Goal: Navigation & Orientation: Go to known website

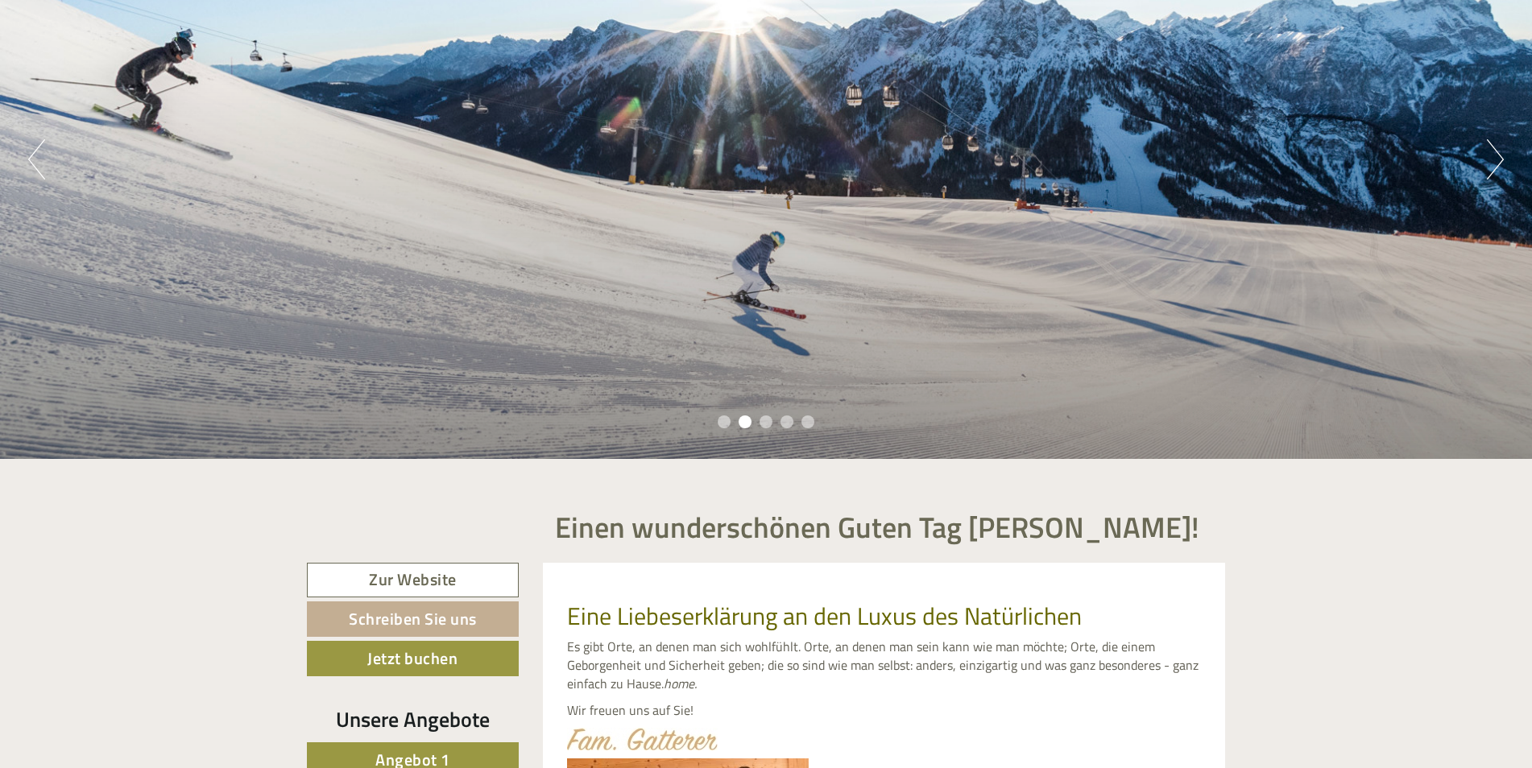
scroll to position [403, 0]
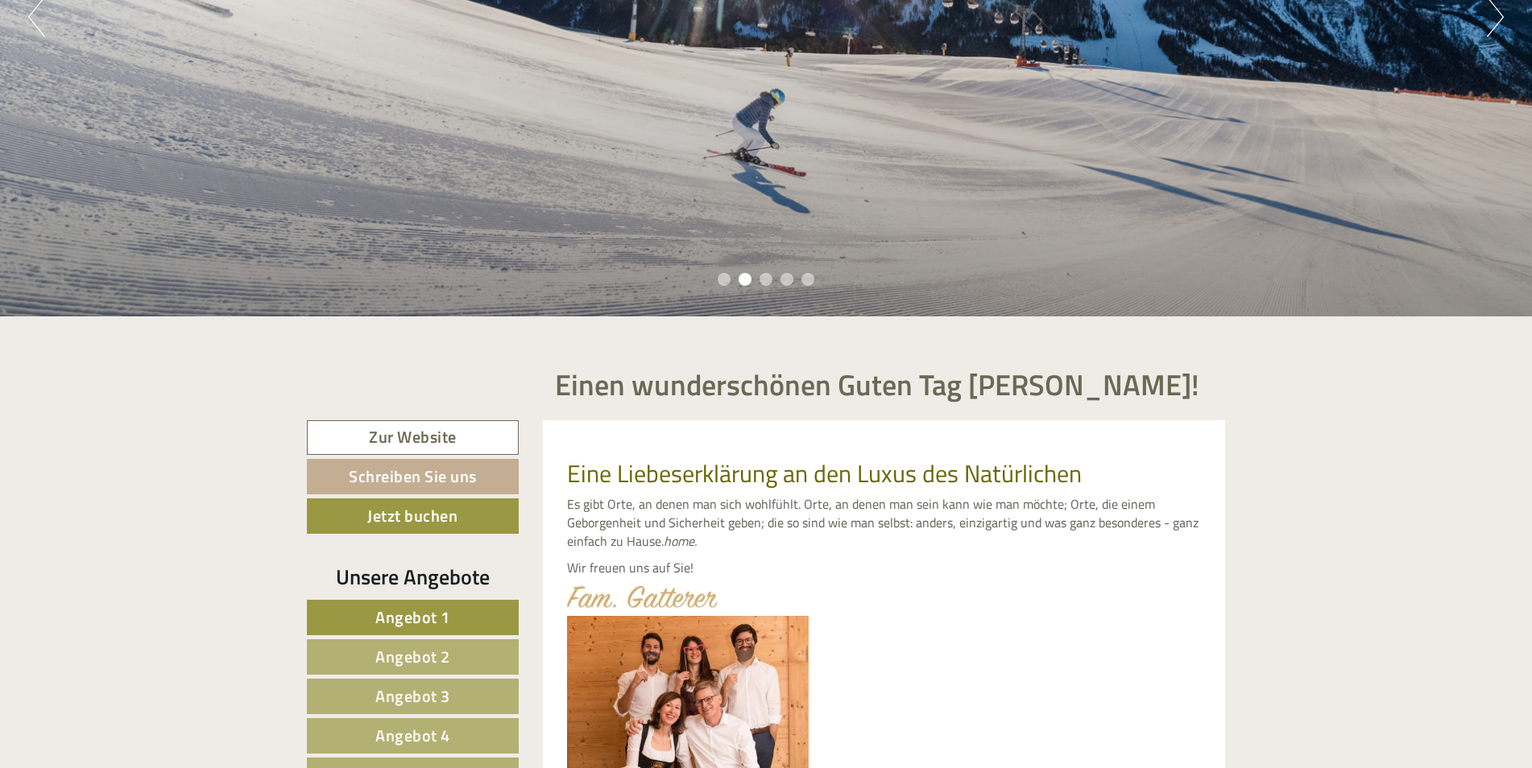
click at [766, 277] on li "3" at bounding box center [765, 279] width 13 height 13
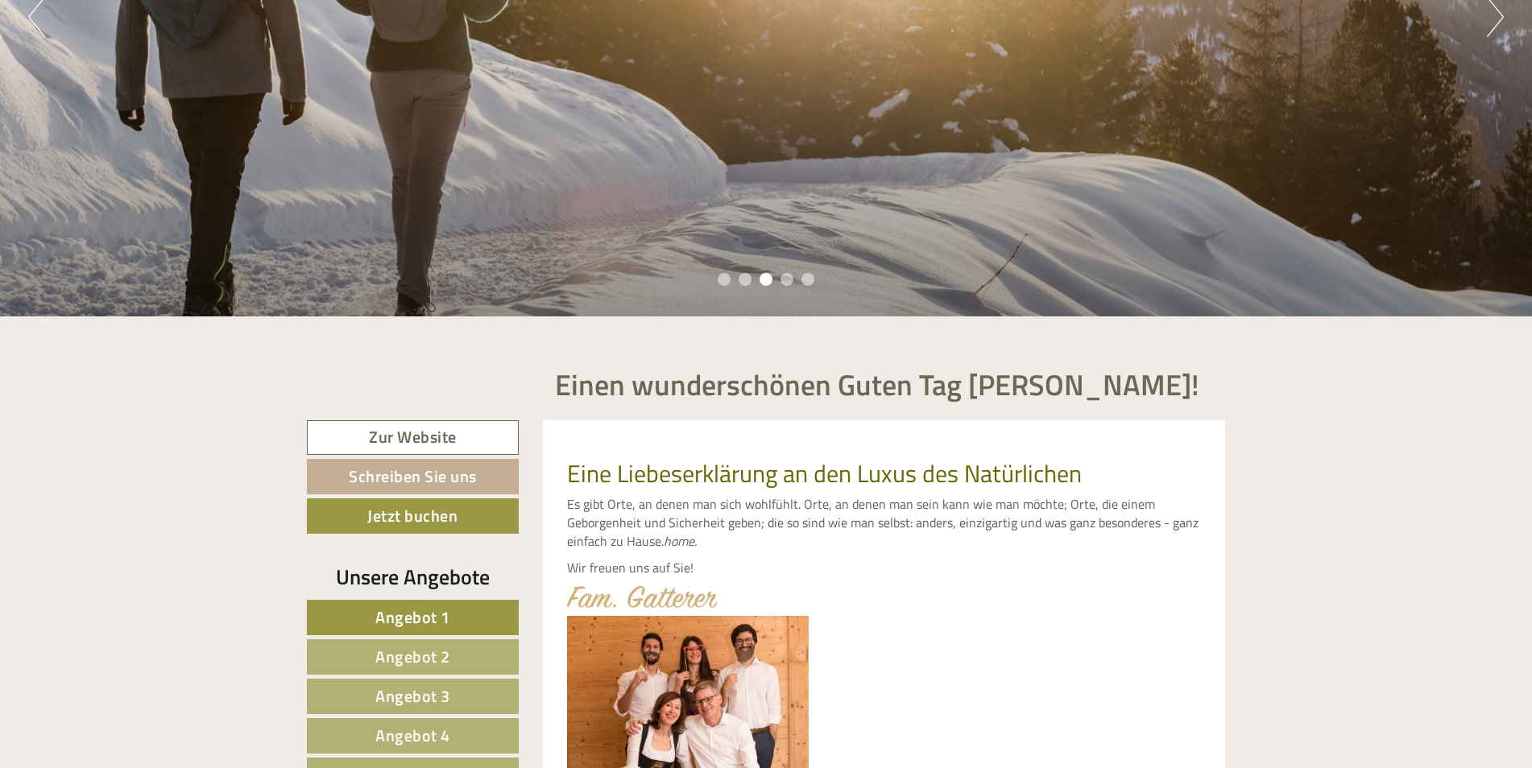
click at [788, 281] on li "4" at bounding box center [786, 279] width 13 height 13
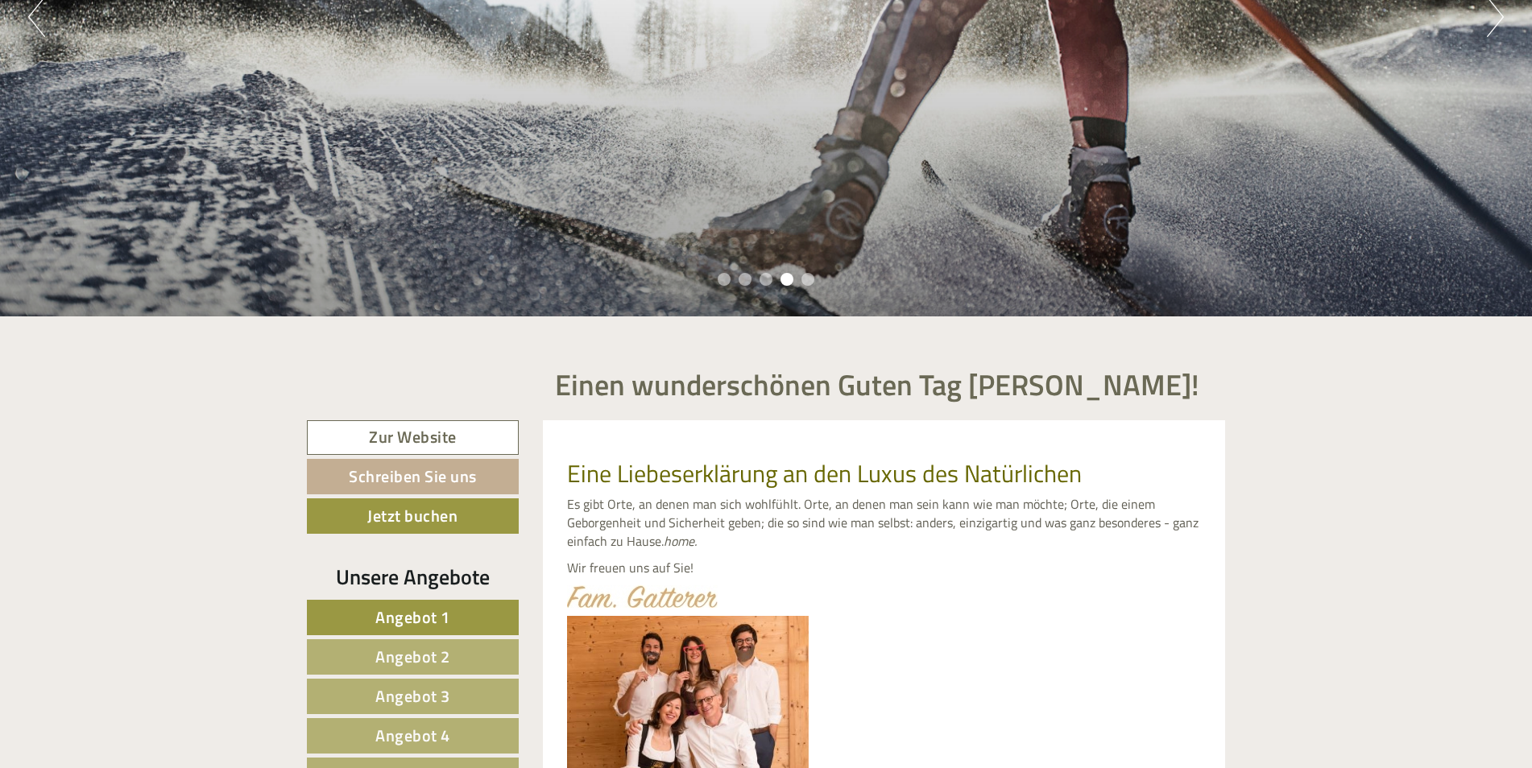
click at [801, 281] on li "5" at bounding box center [807, 279] width 13 height 13
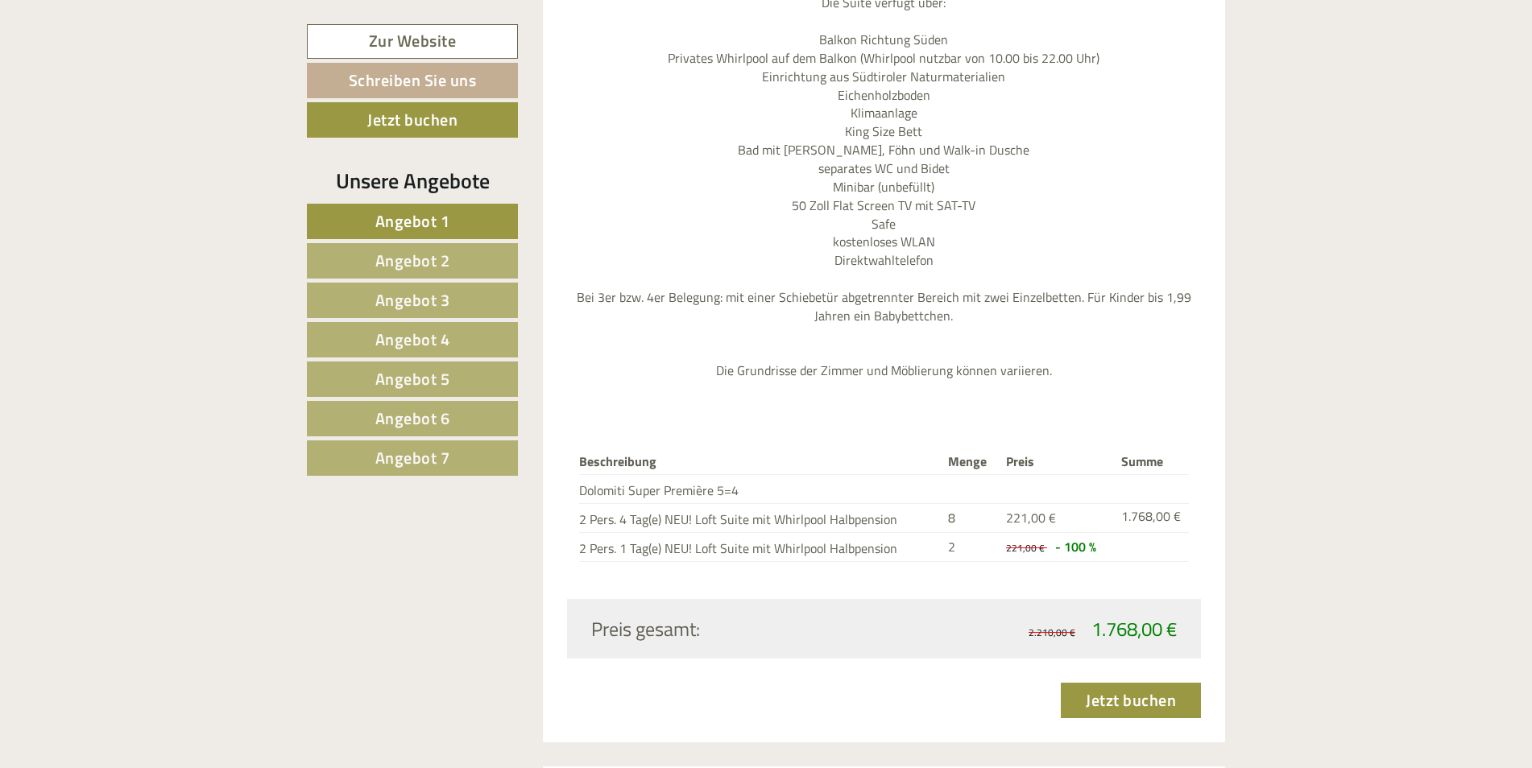
scroll to position [2094, 0]
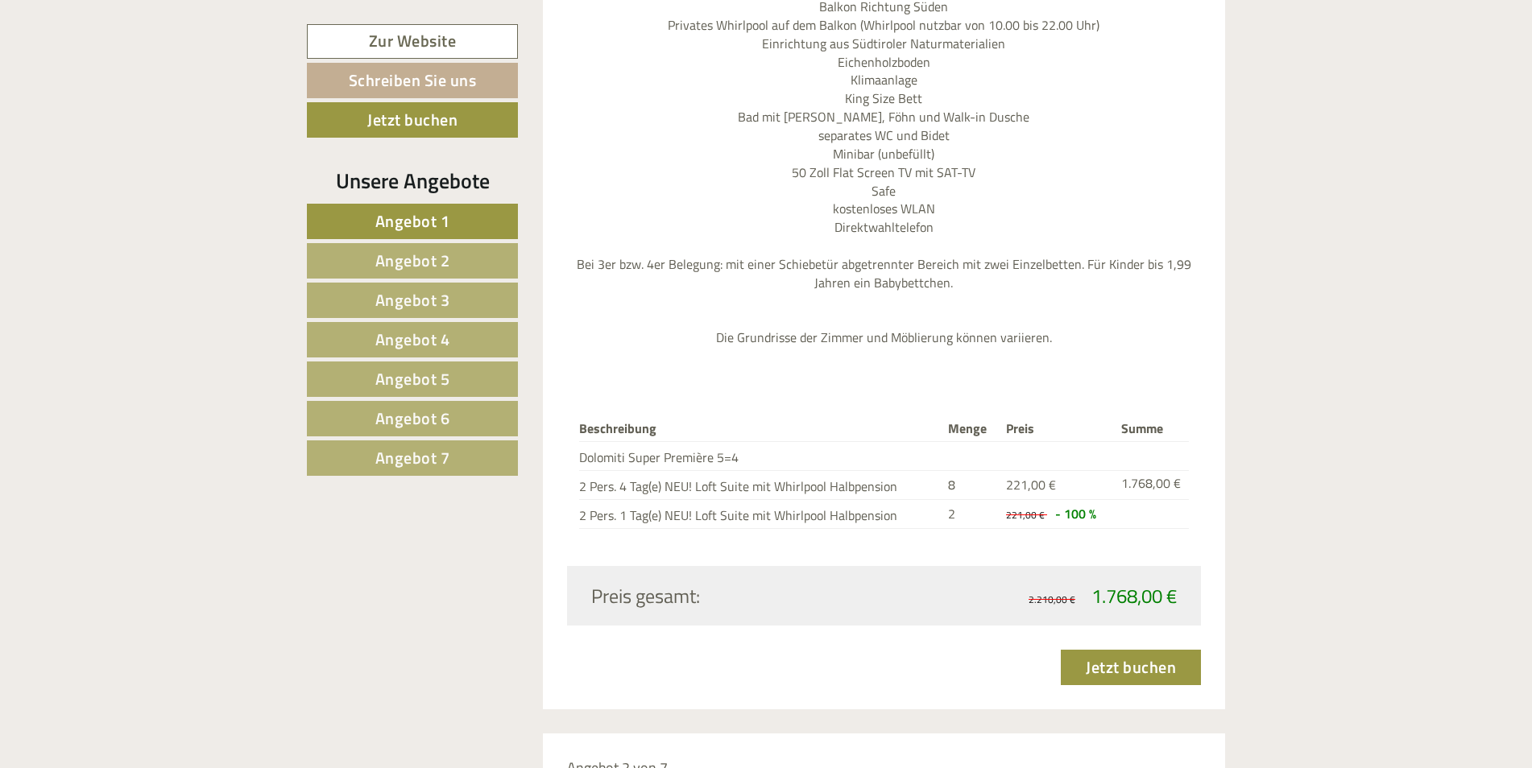
click at [407, 467] on span "Angebot 7" at bounding box center [412, 457] width 75 height 25
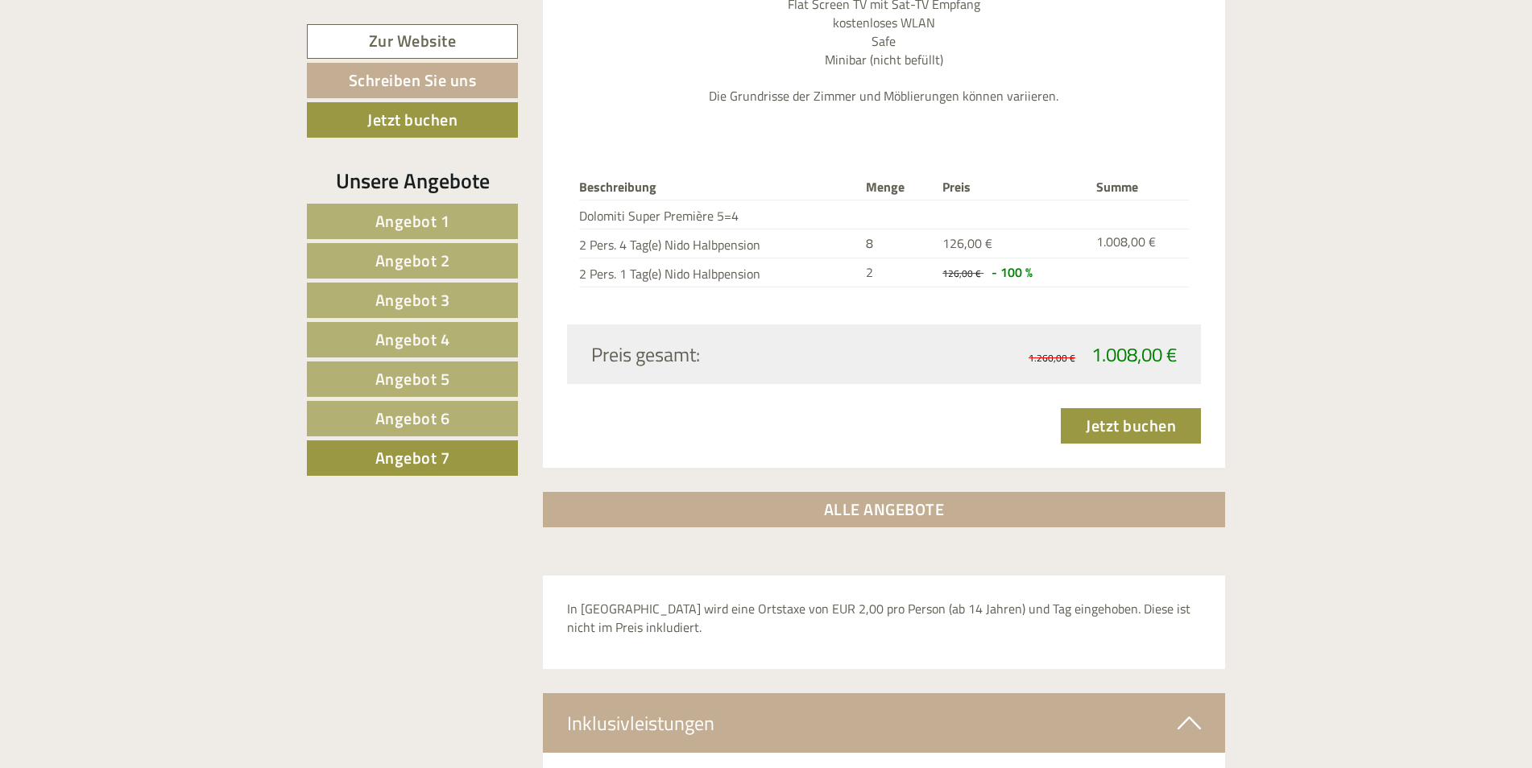
scroll to position [1366, 0]
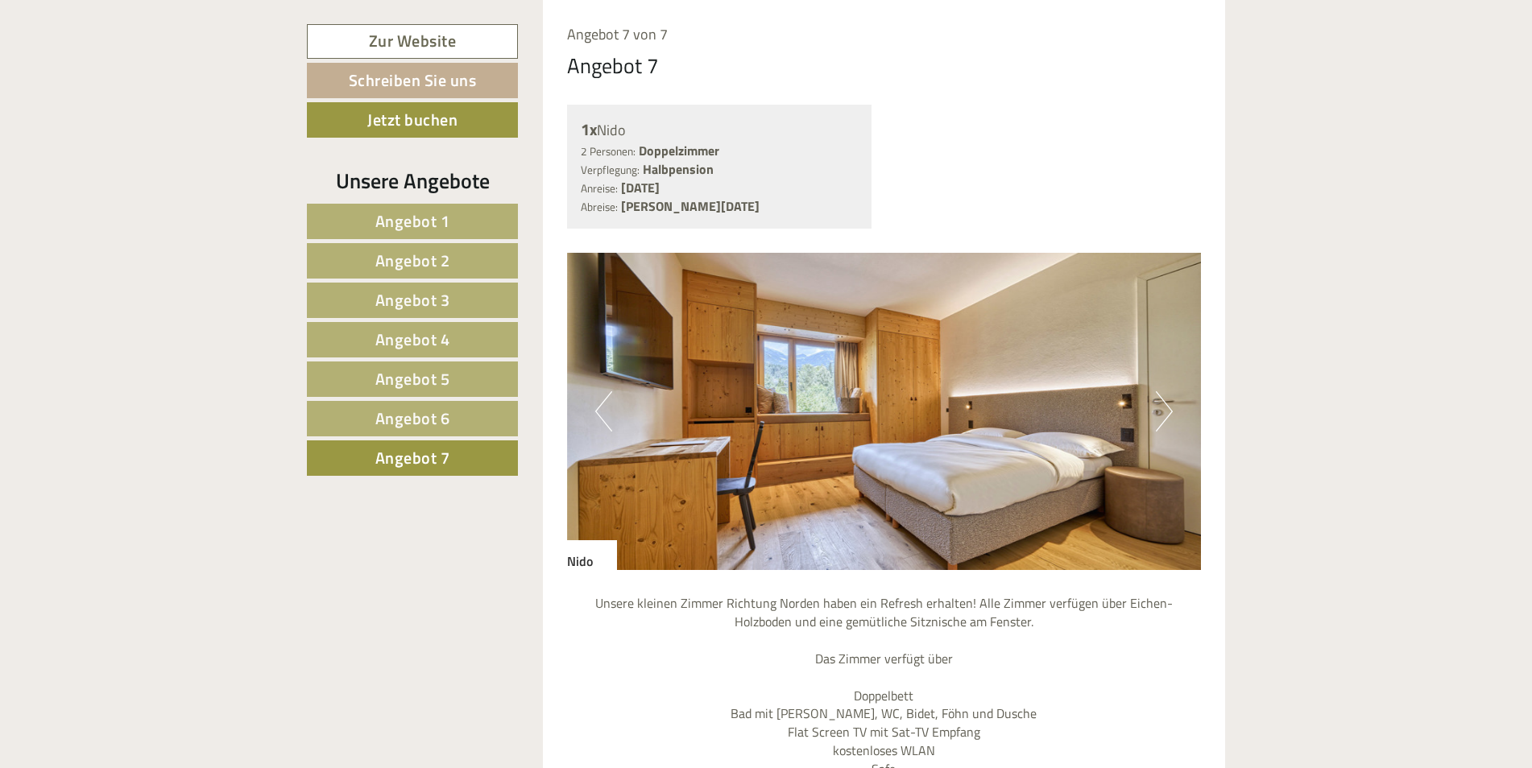
click at [1164, 409] on button "Next" at bounding box center [1164, 411] width 17 height 40
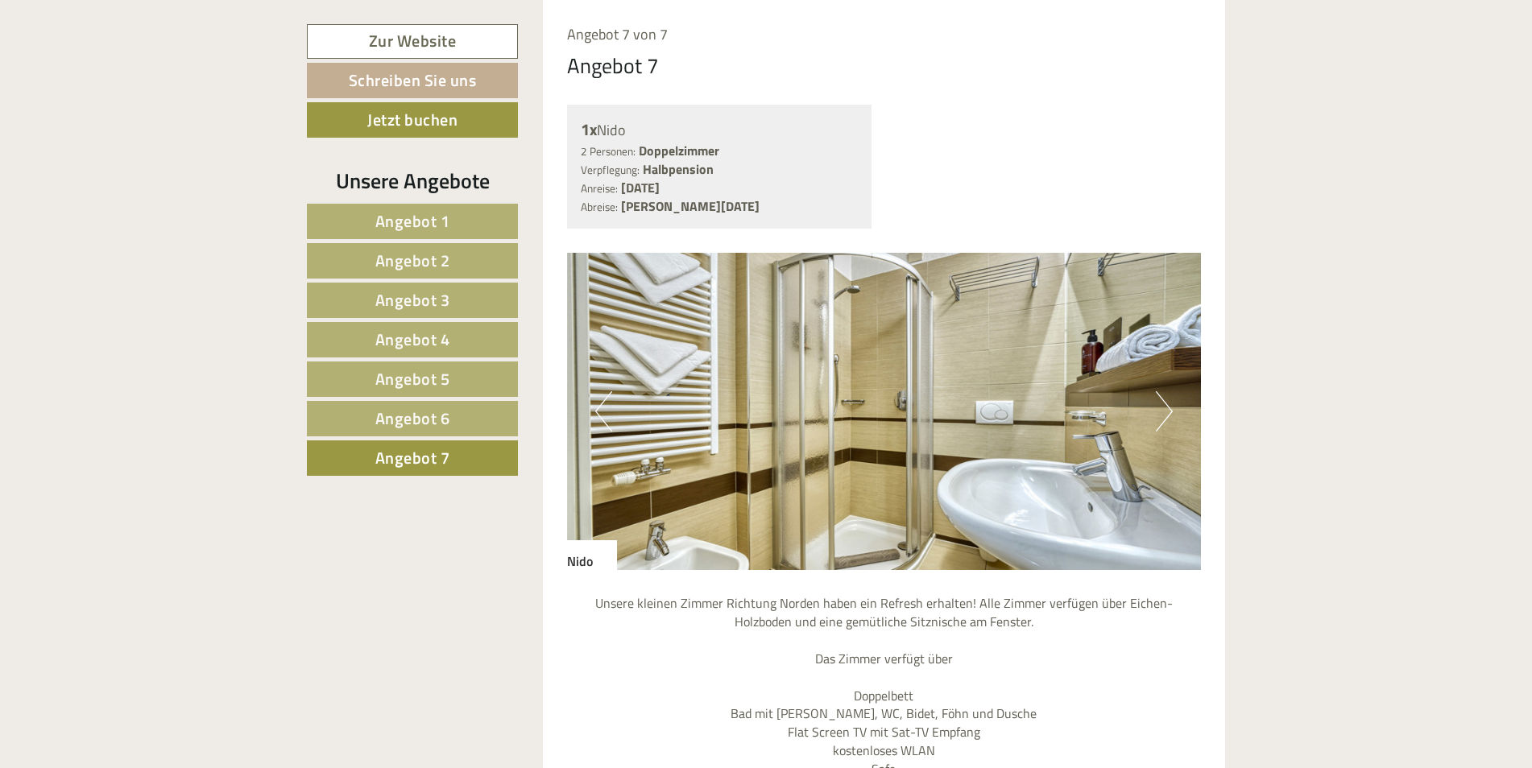
click at [1164, 409] on button "Next" at bounding box center [1164, 411] width 17 height 40
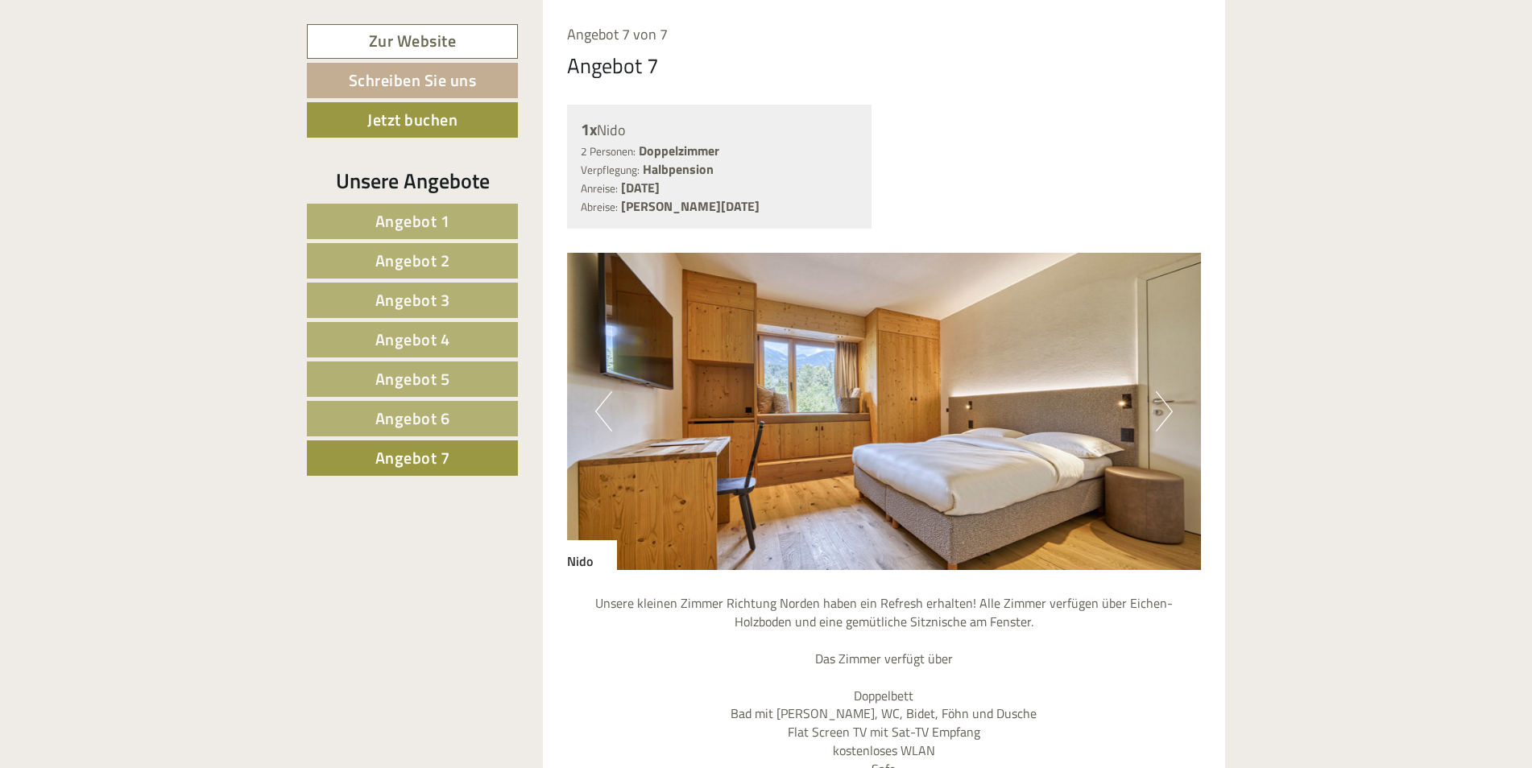
click at [1164, 409] on button "Next" at bounding box center [1164, 411] width 17 height 40
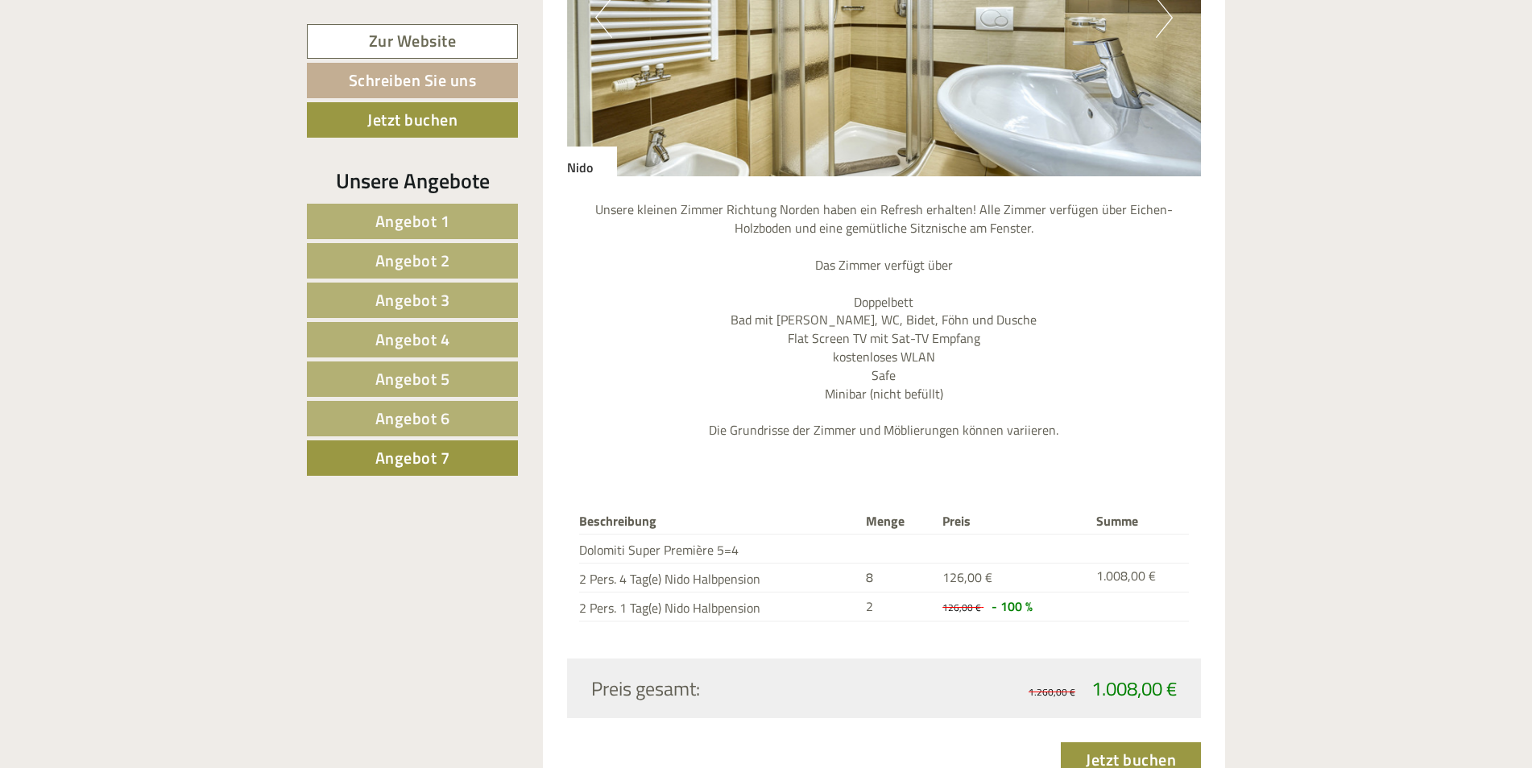
scroll to position [1768, 0]
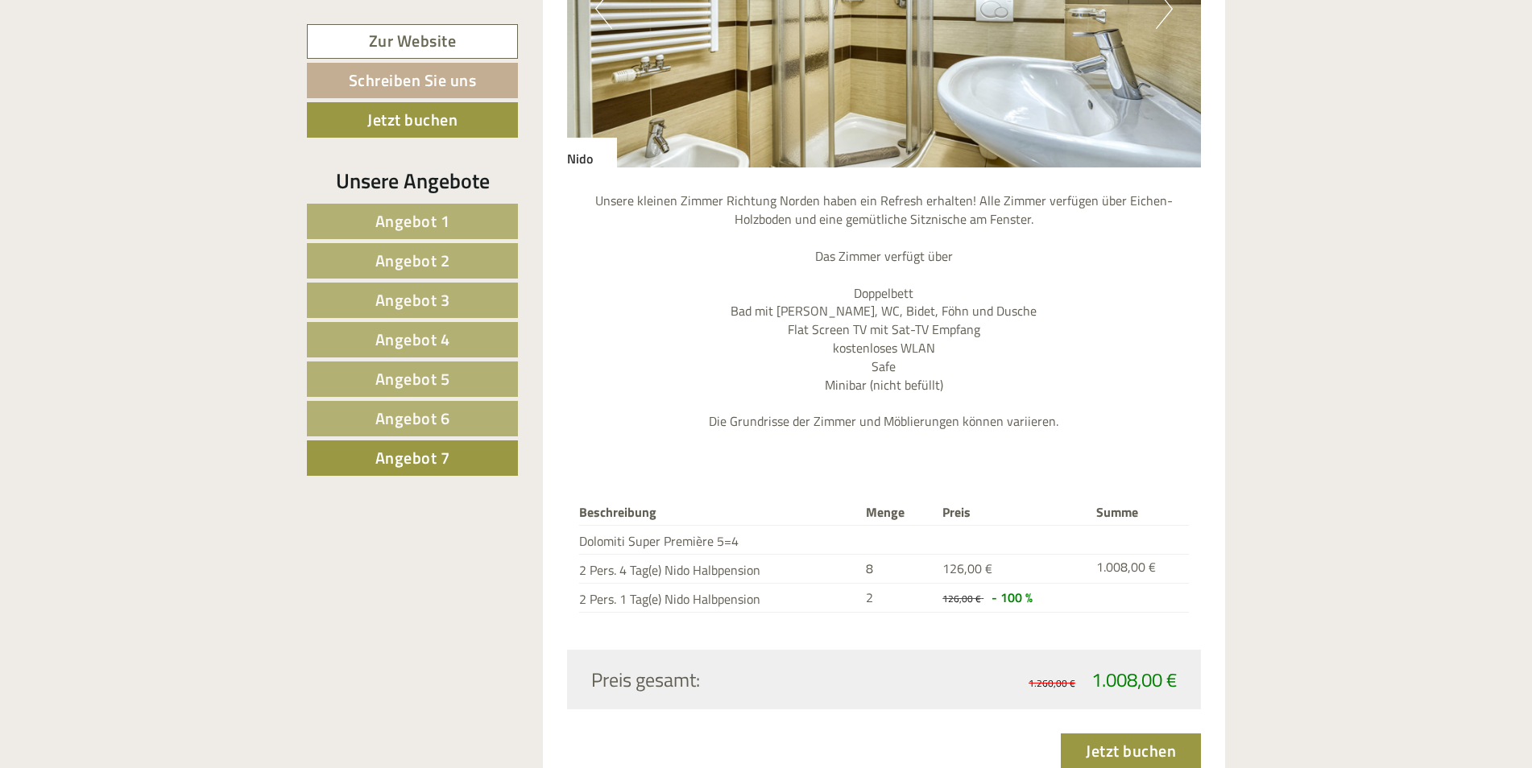
click at [416, 417] on span "Angebot 6" at bounding box center [412, 418] width 75 height 25
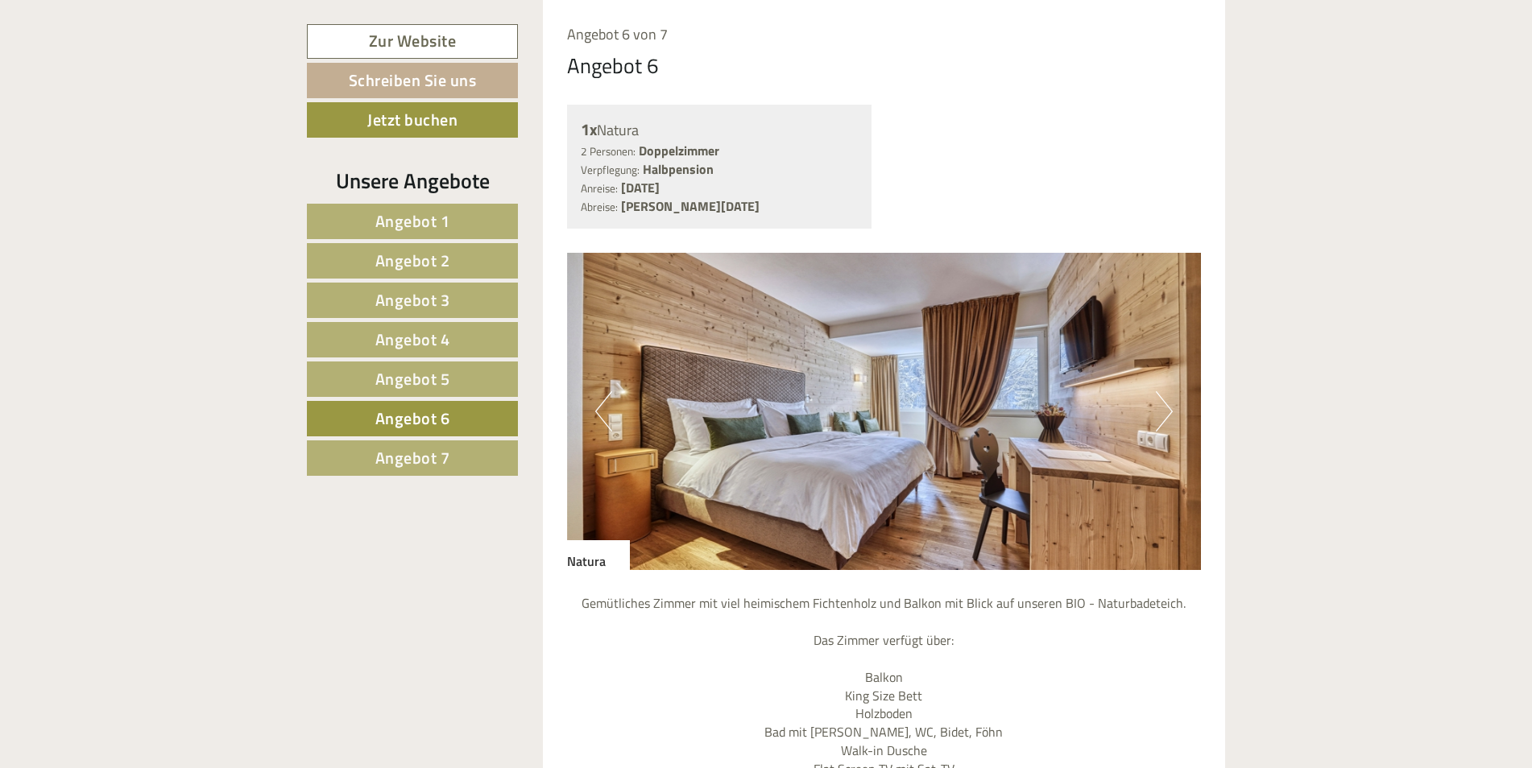
click at [1163, 416] on button "Next" at bounding box center [1164, 411] width 17 height 40
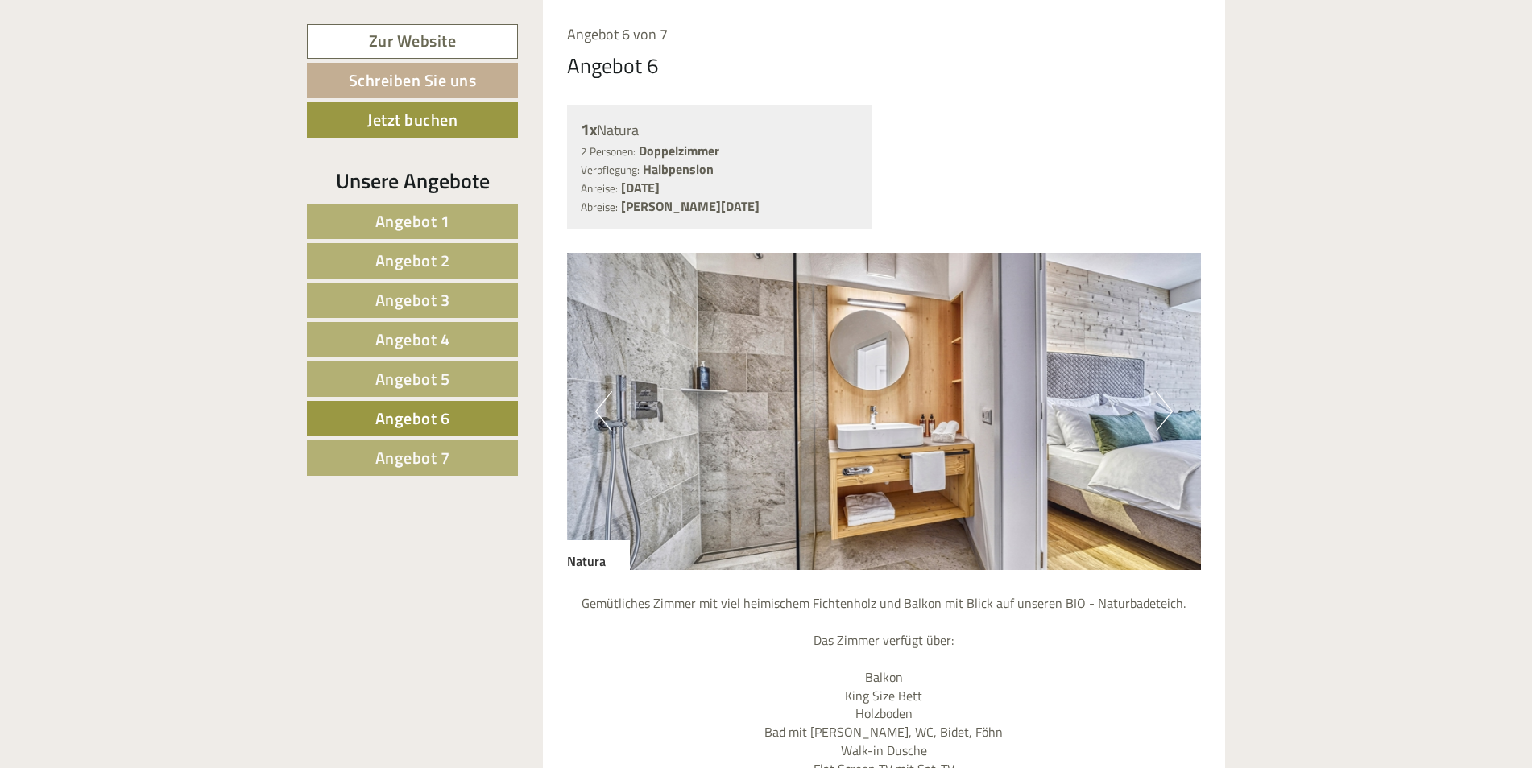
click at [1163, 416] on button "Next" at bounding box center [1164, 411] width 17 height 40
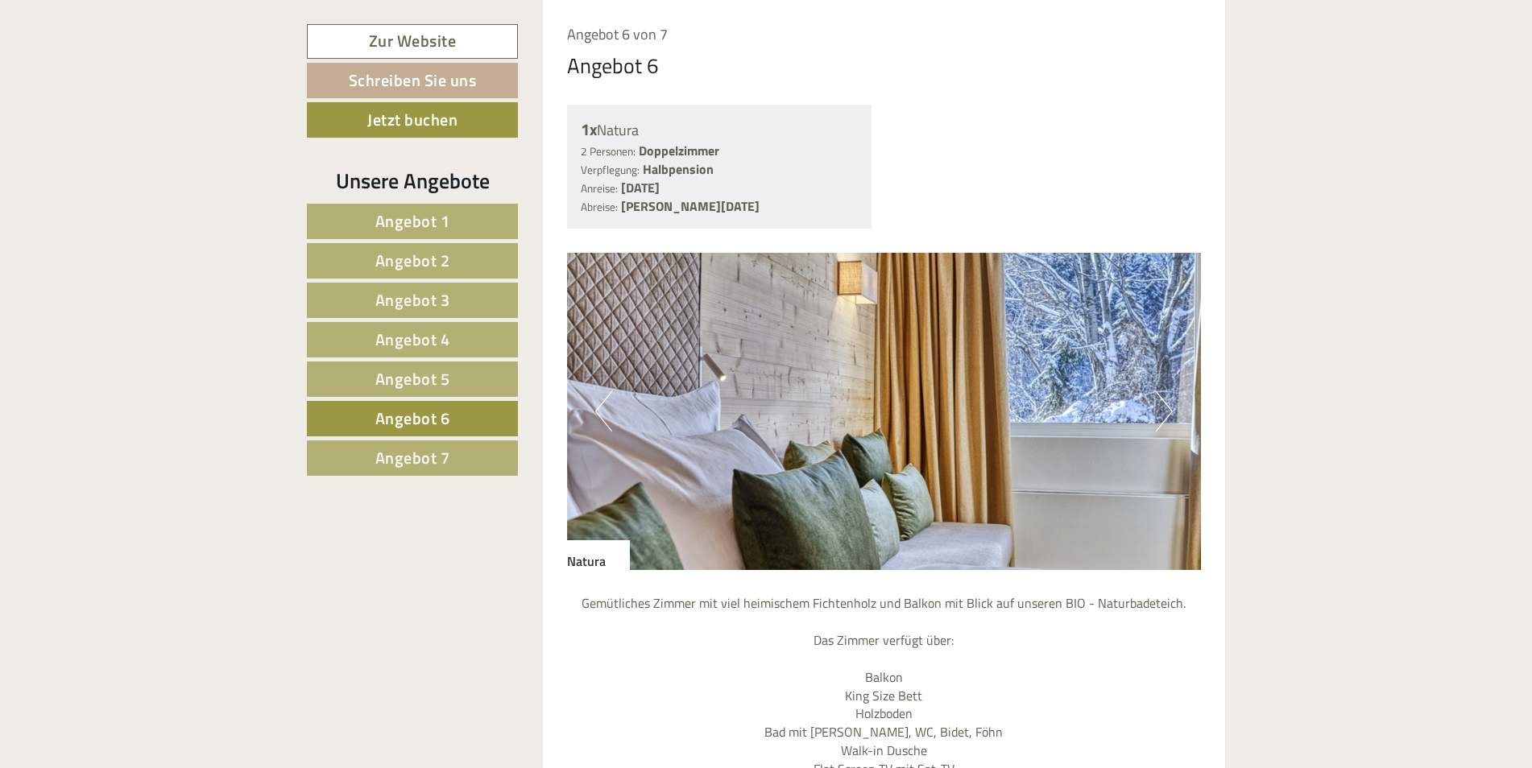
click at [1163, 416] on button "Next" at bounding box center [1164, 411] width 17 height 40
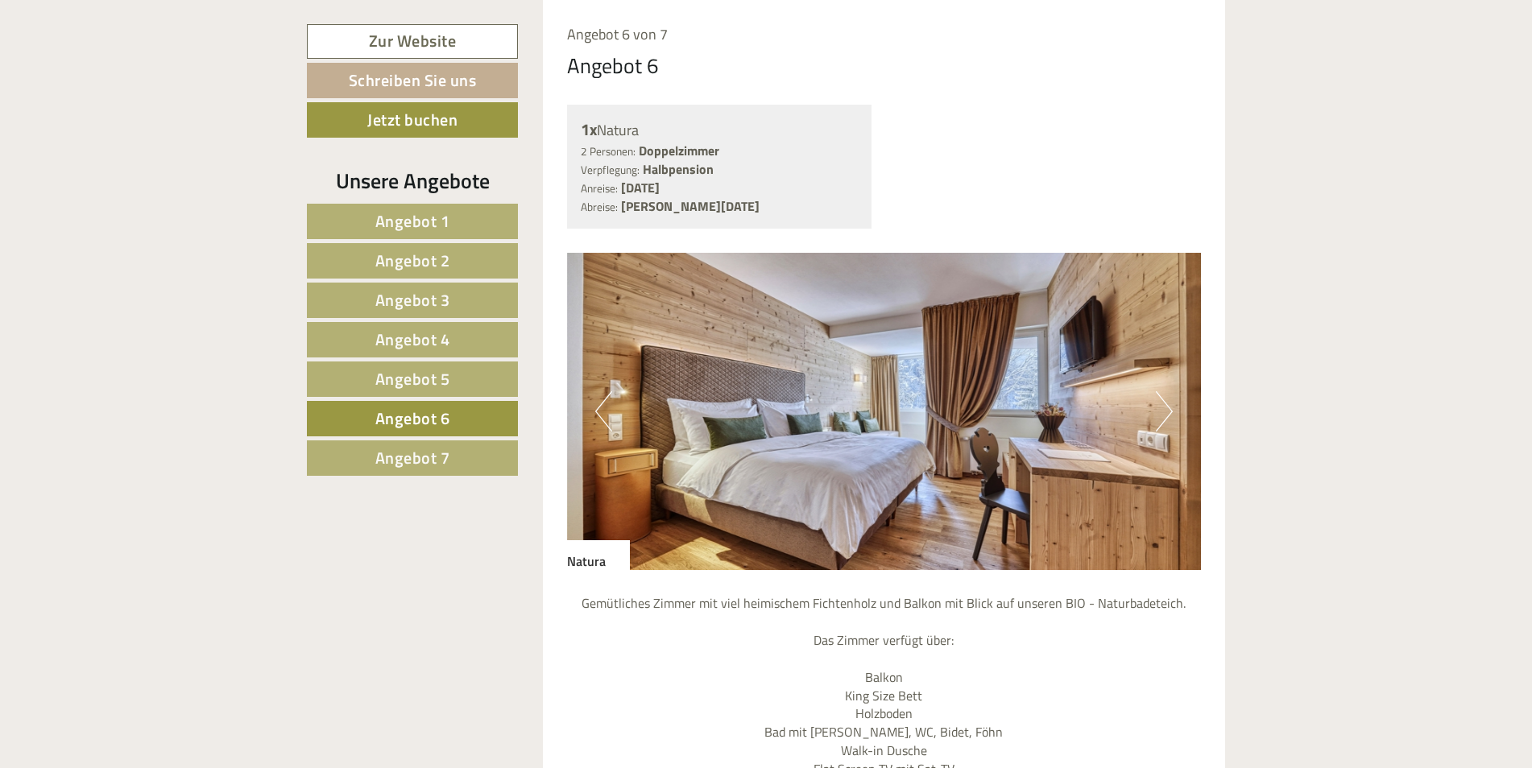
click at [1163, 416] on button "Next" at bounding box center [1164, 411] width 17 height 40
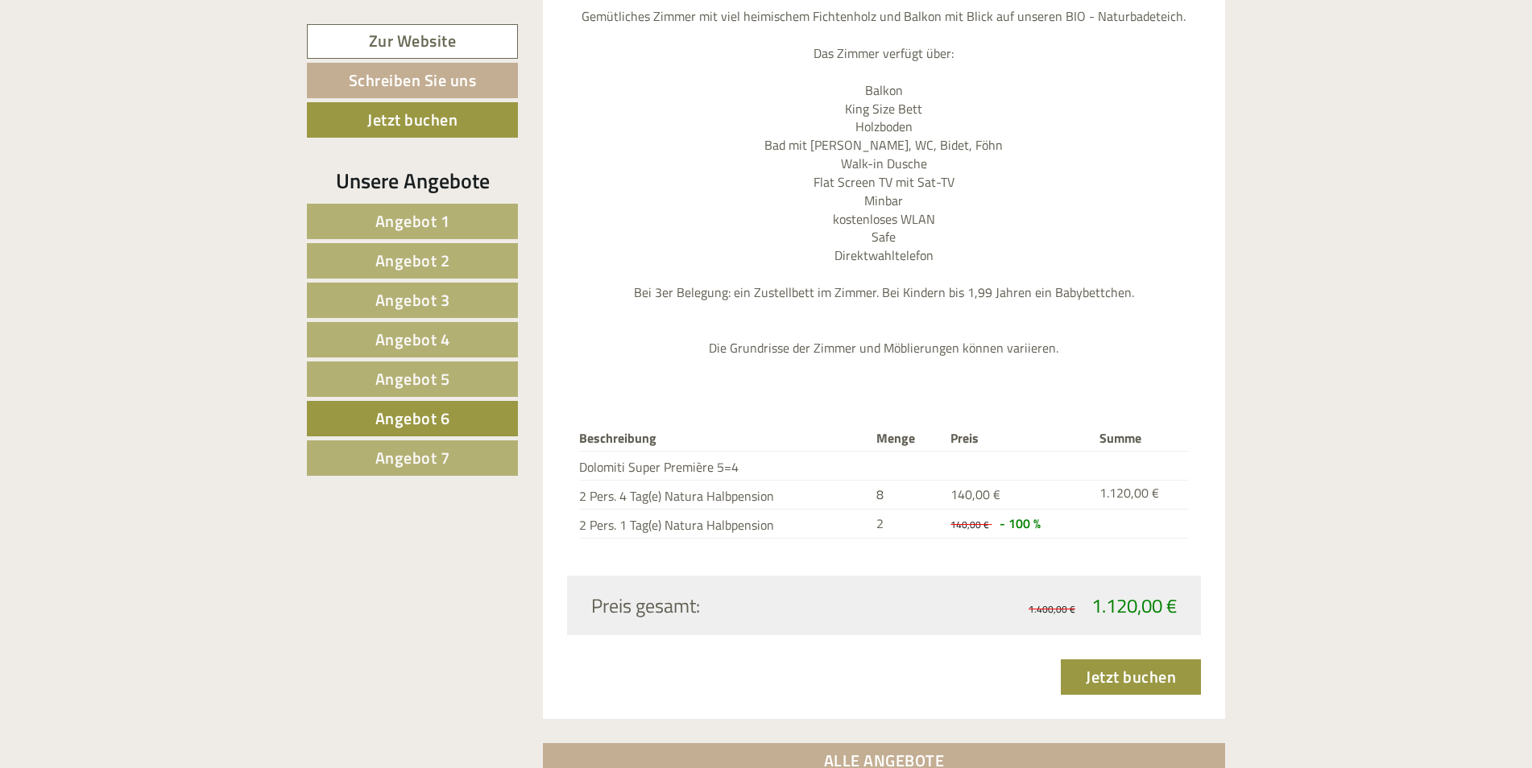
scroll to position [2010, 0]
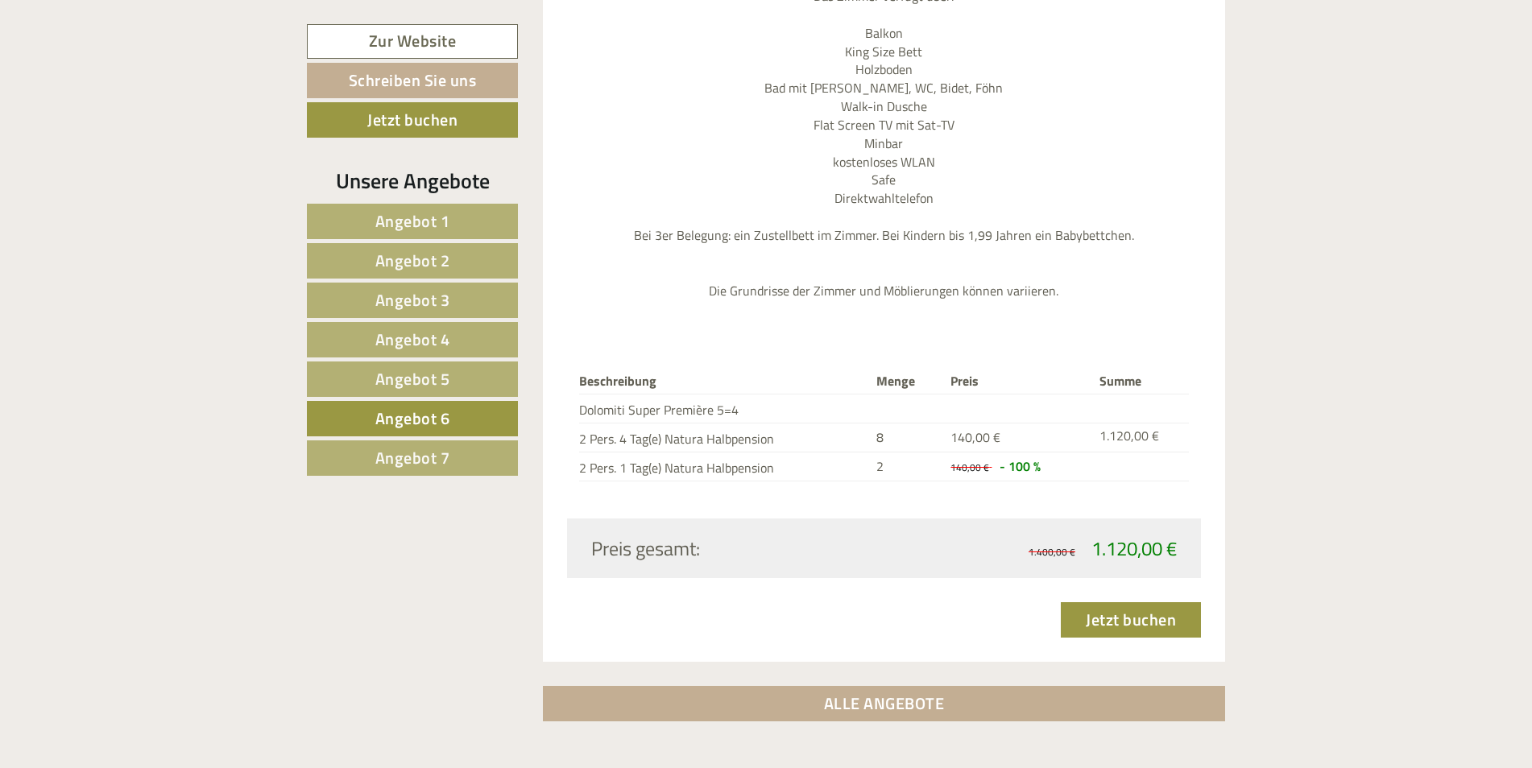
click at [402, 374] on span "Angebot 5" at bounding box center [412, 378] width 75 height 25
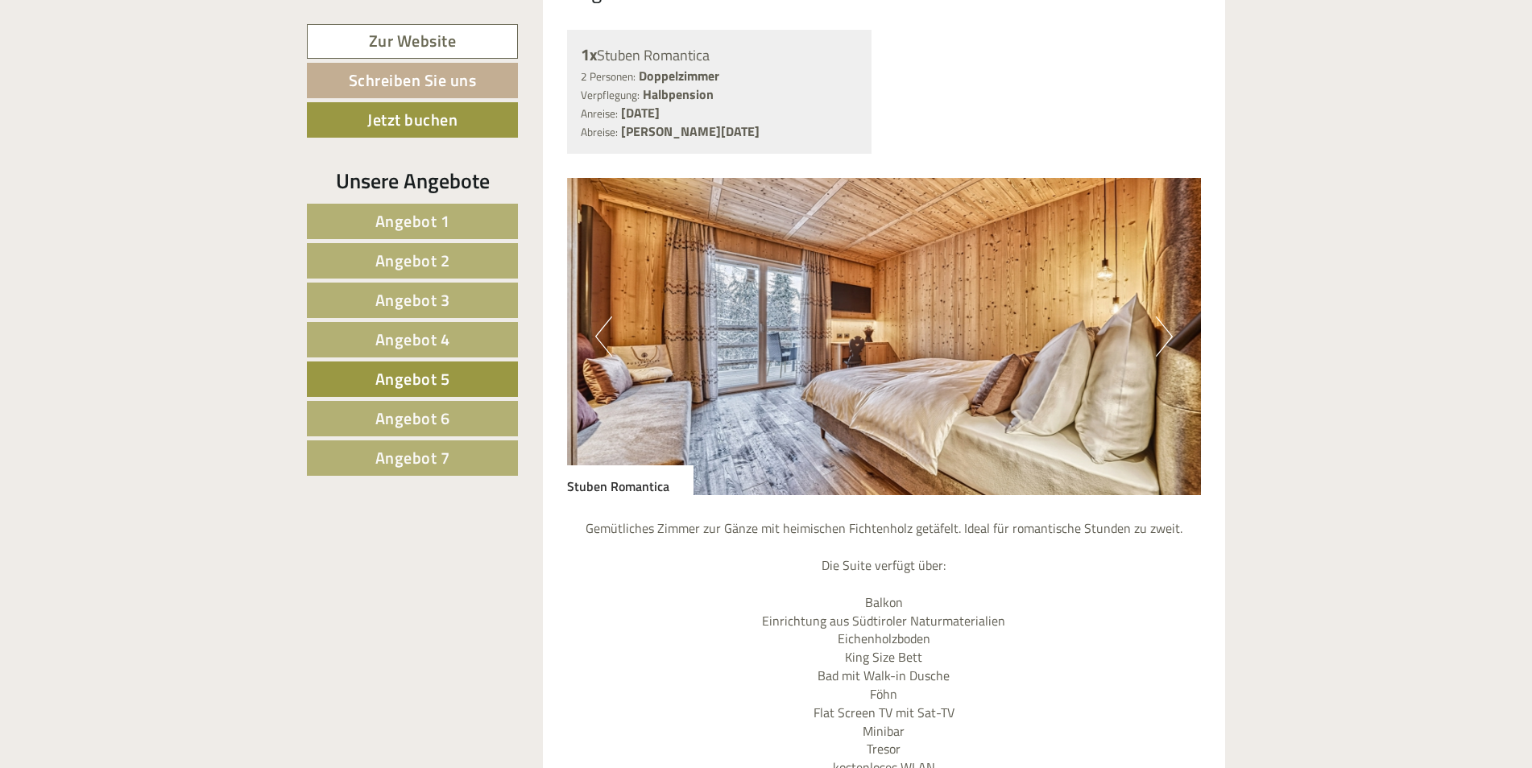
scroll to position [1285, 0]
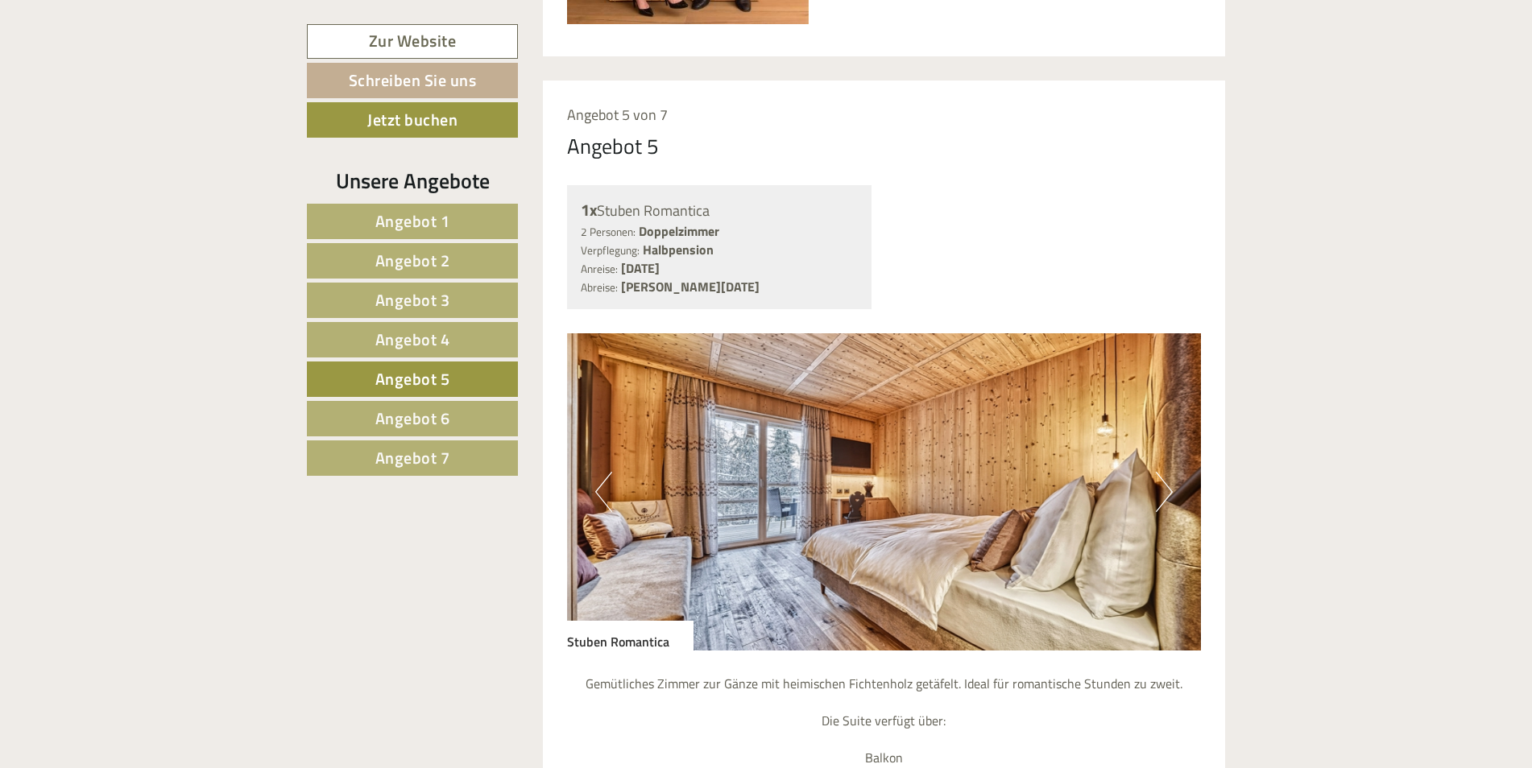
click at [1165, 497] on button "Next" at bounding box center [1164, 492] width 17 height 40
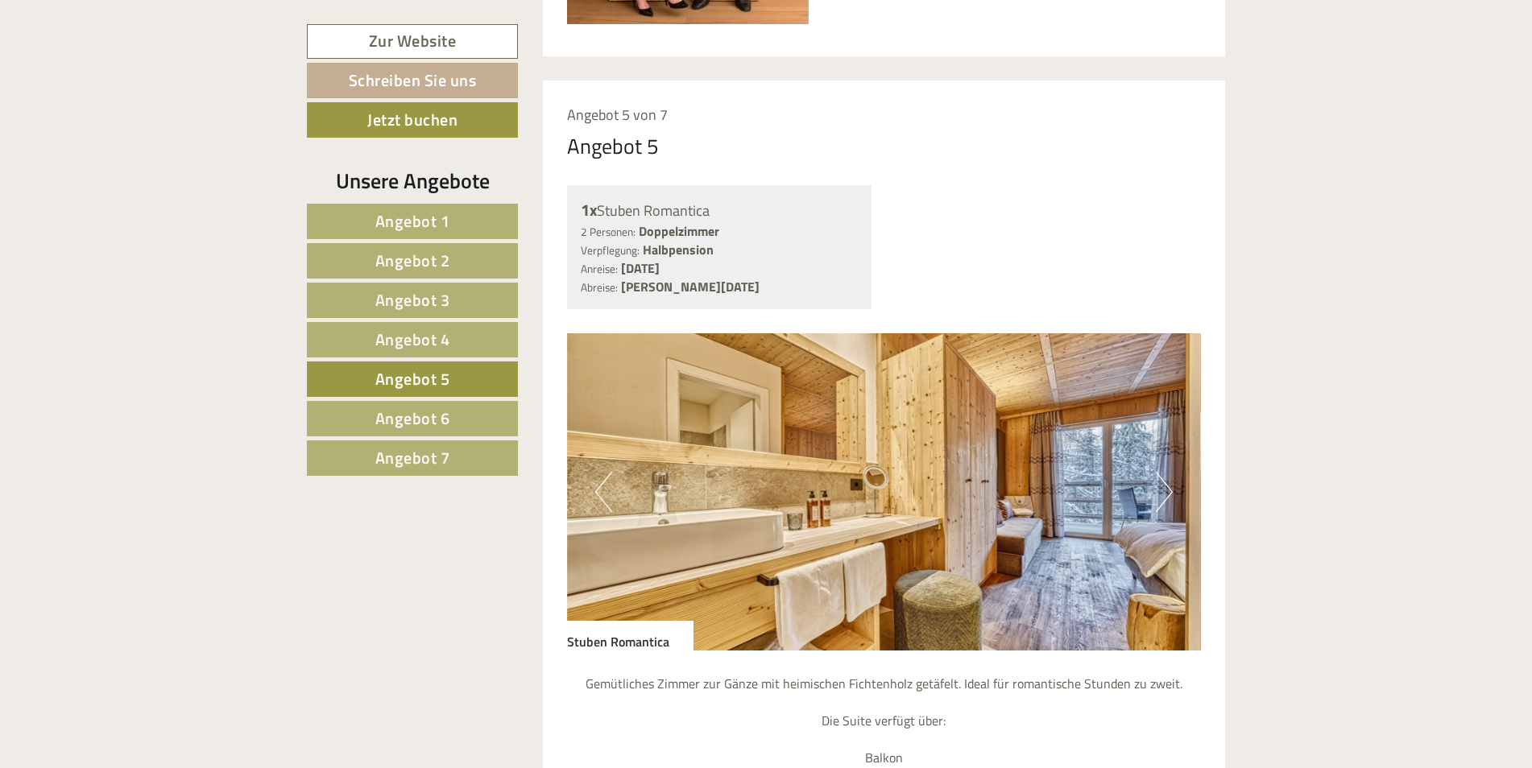
click at [1165, 497] on button "Next" at bounding box center [1164, 492] width 17 height 40
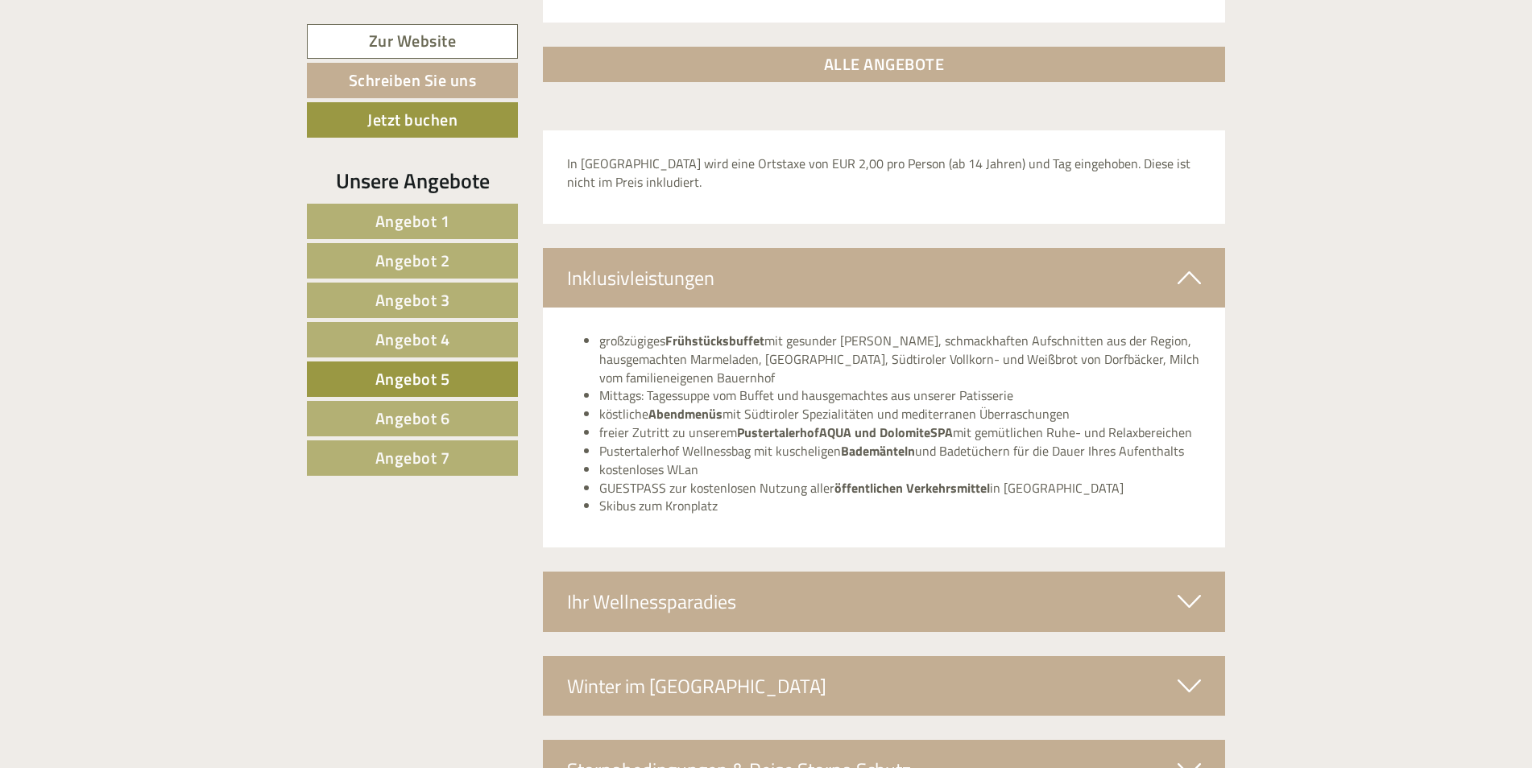
scroll to position [2735, 0]
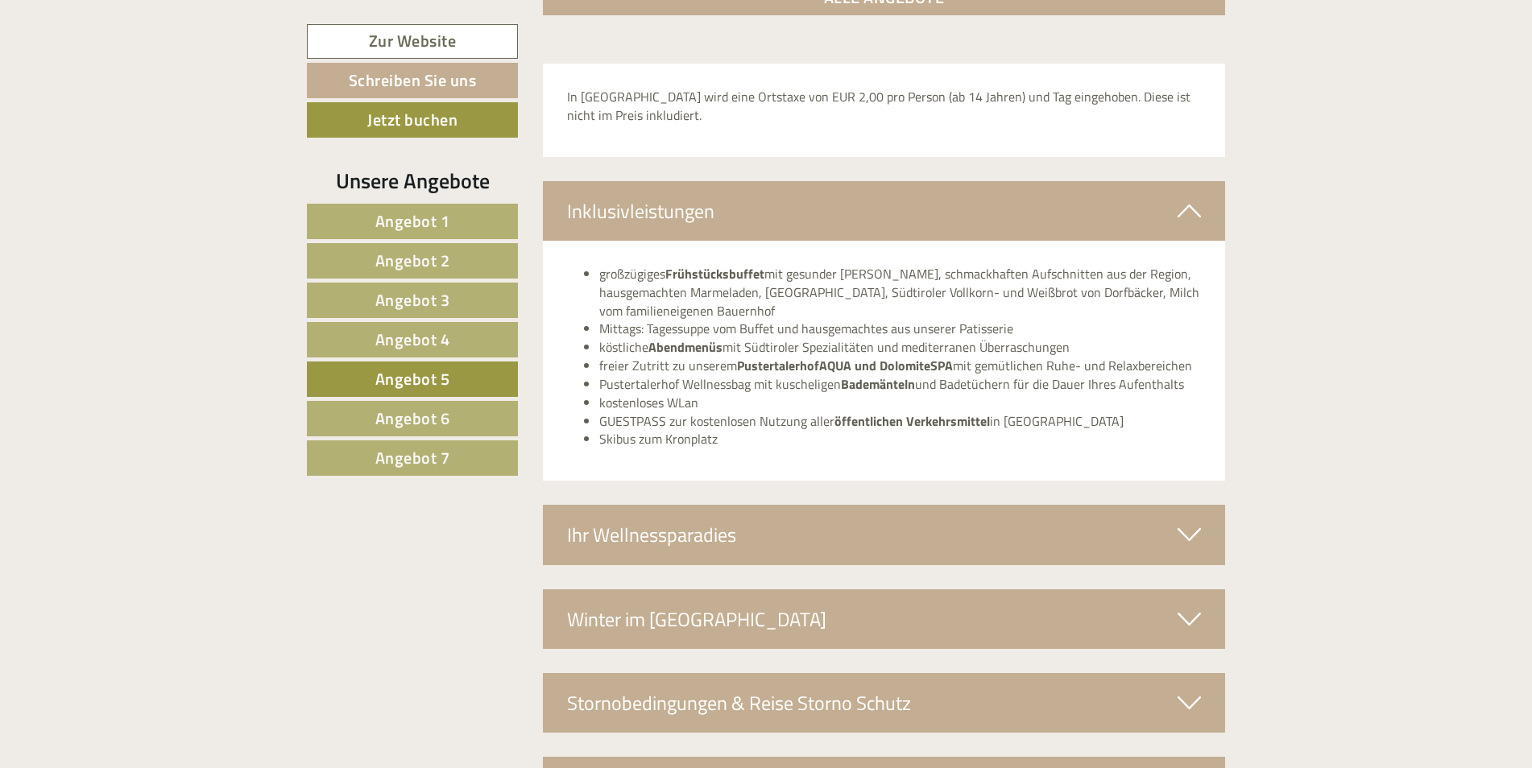
click at [1181, 531] on icon at bounding box center [1188, 534] width 23 height 27
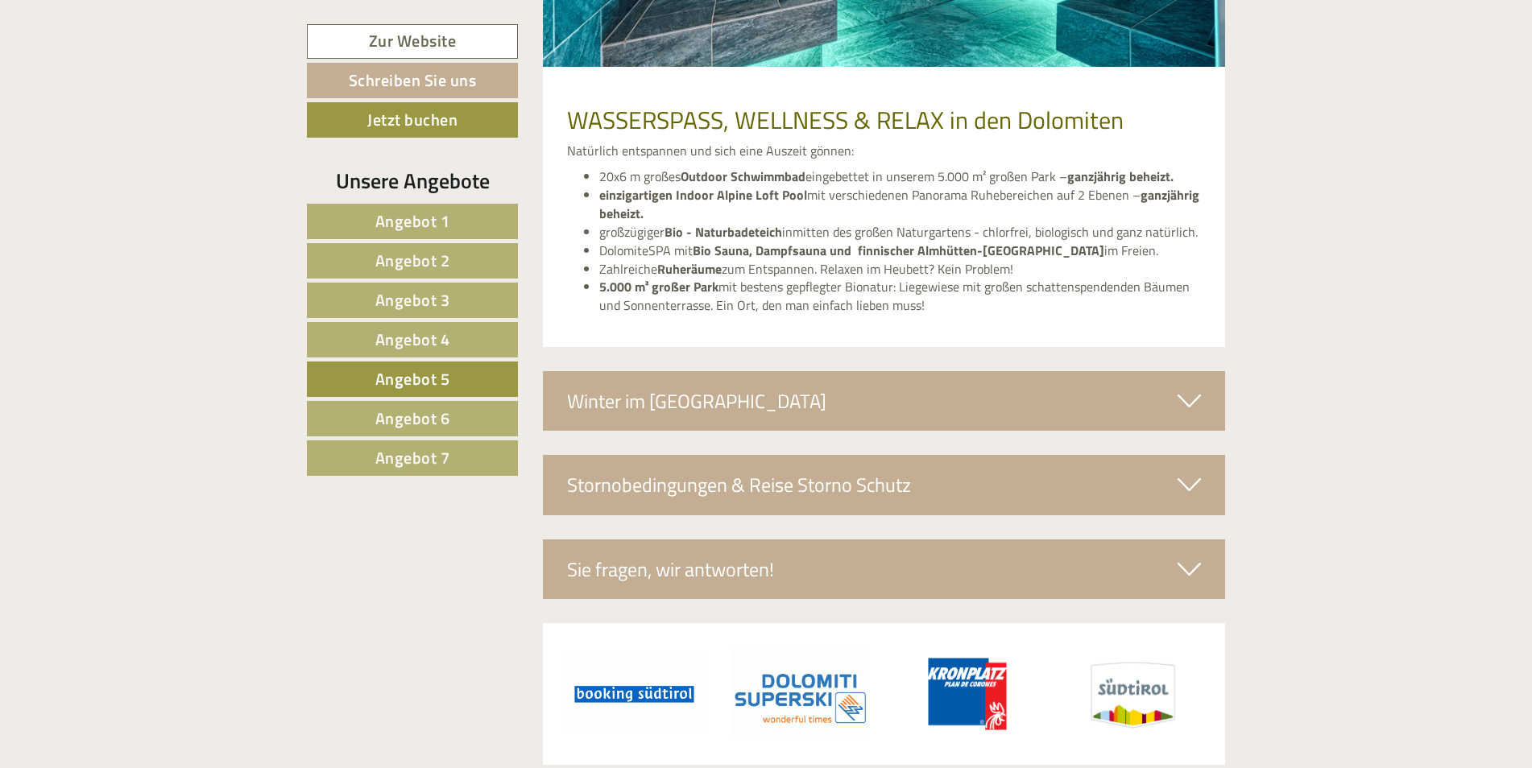
scroll to position [3620, 0]
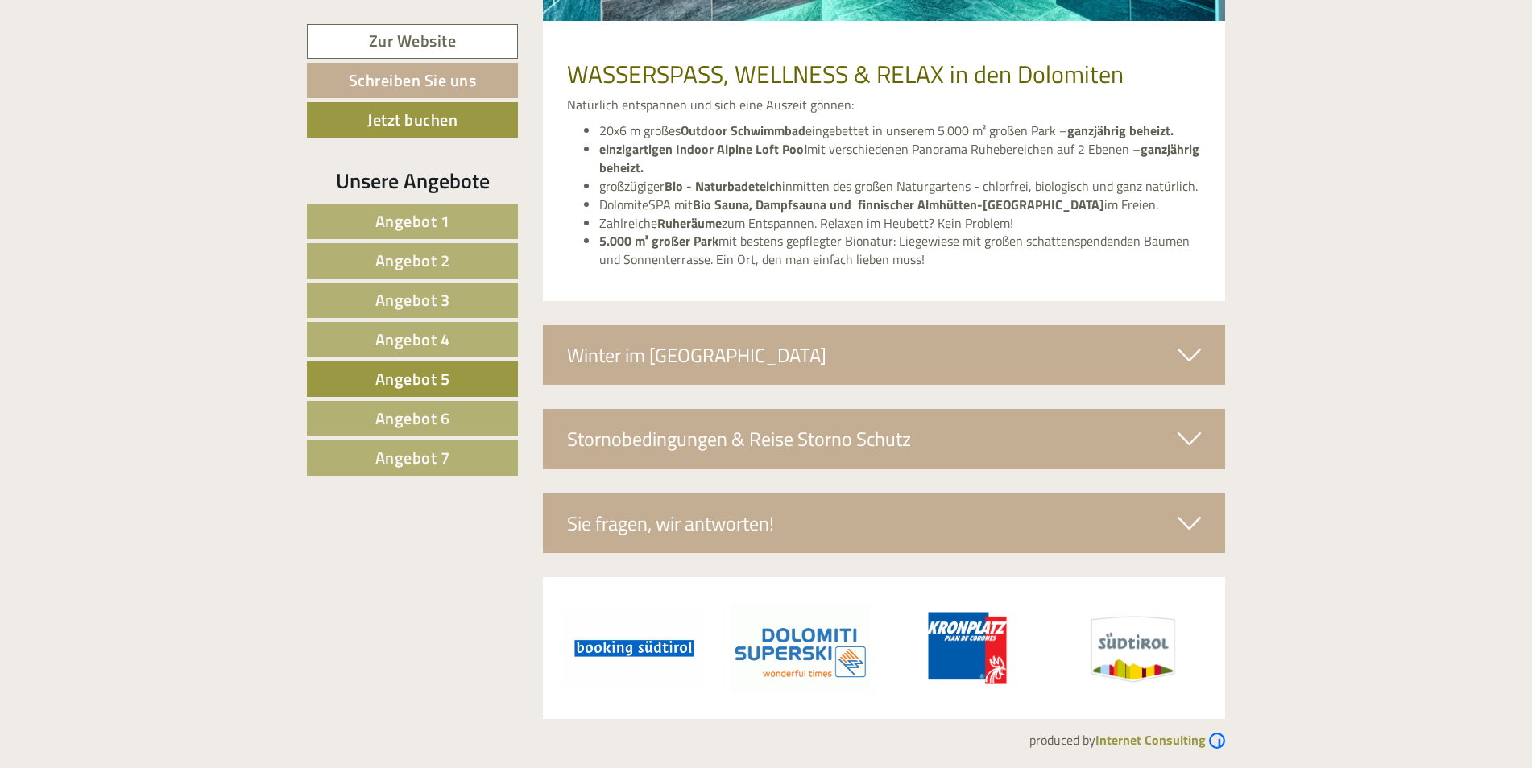
click at [1191, 358] on icon at bounding box center [1188, 354] width 23 height 27
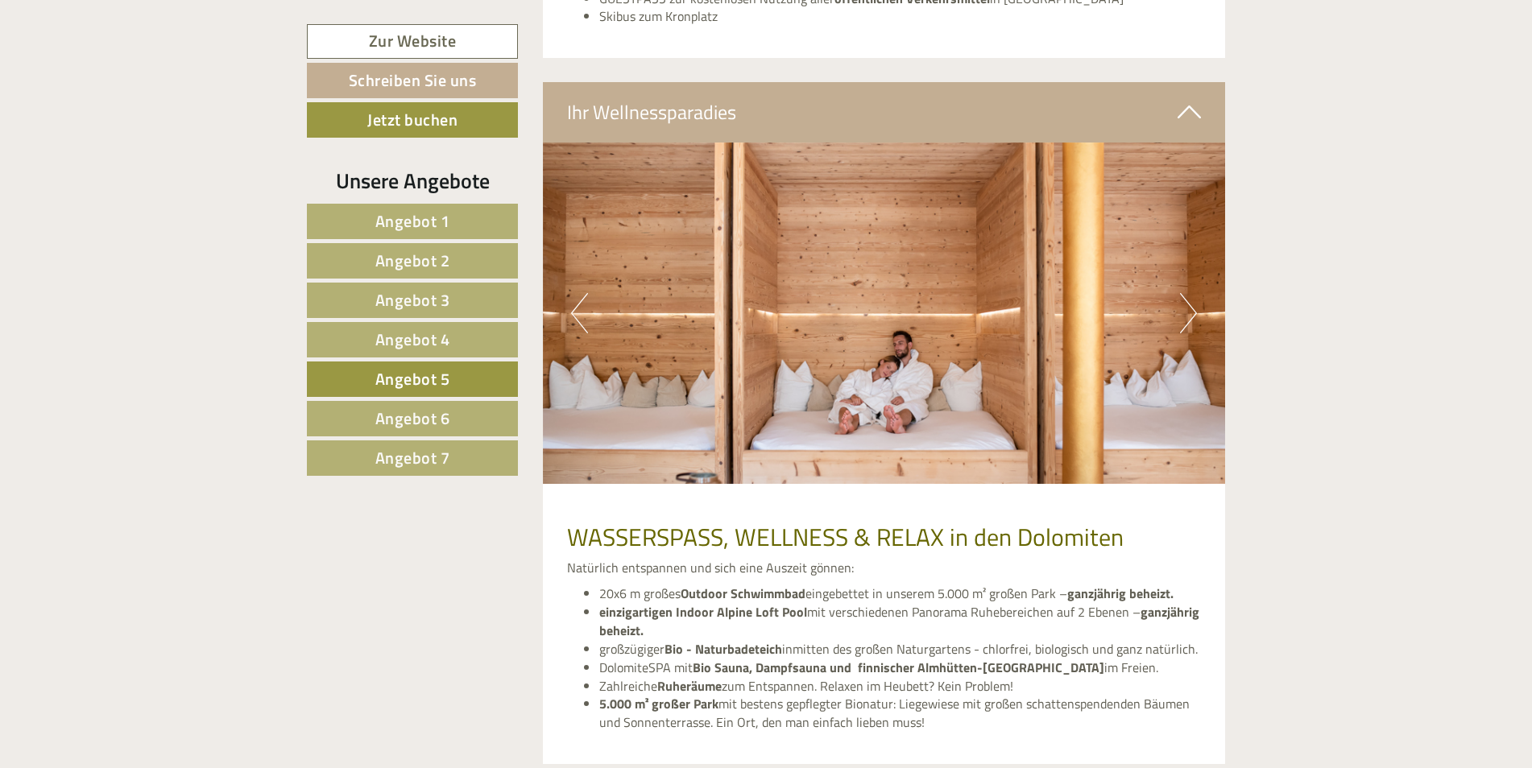
scroll to position [3137, 0]
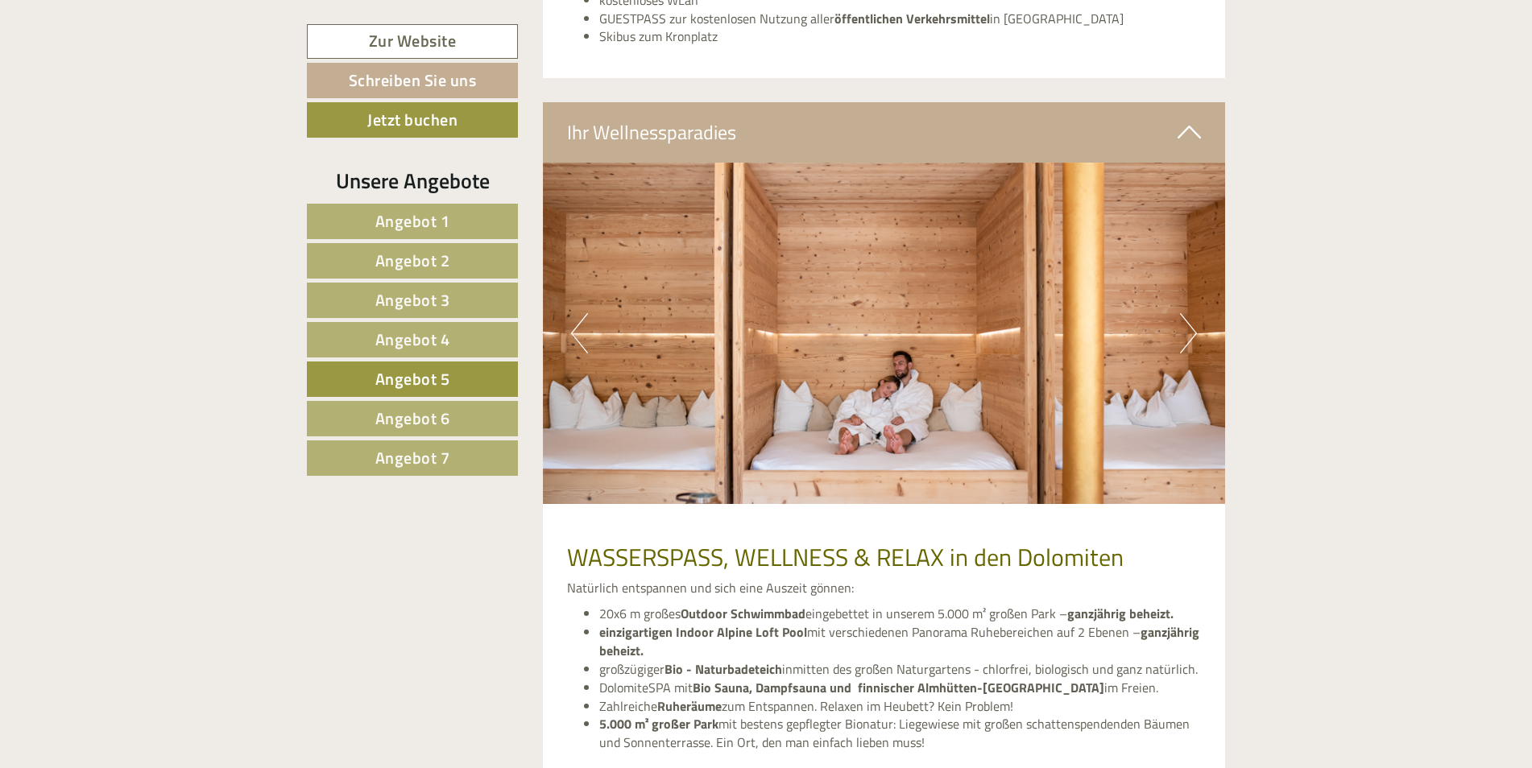
click at [1180, 336] on button "Next" at bounding box center [1188, 333] width 17 height 40
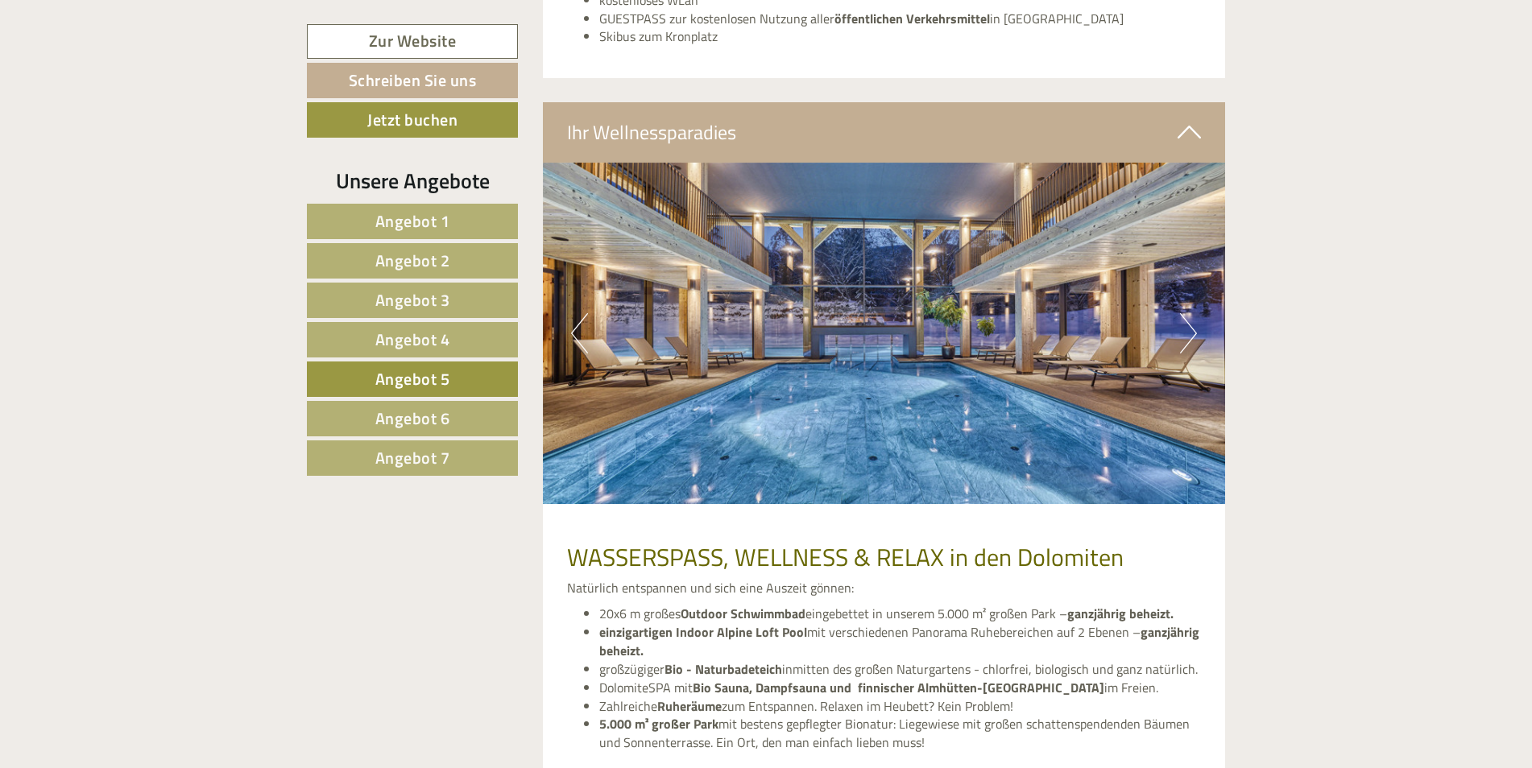
click at [1180, 336] on button "Next" at bounding box center [1188, 333] width 17 height 40
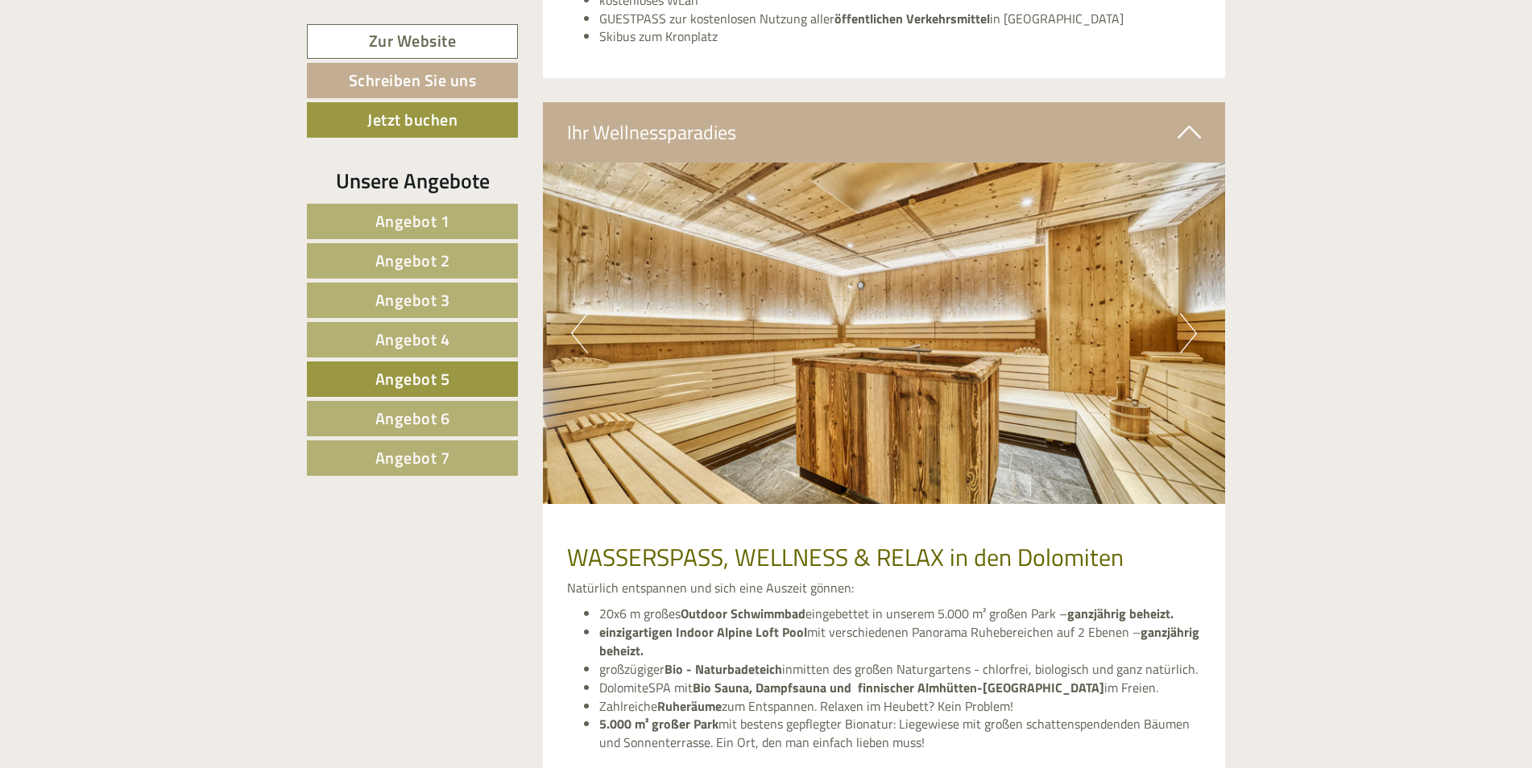
click at [1180, 336] on button "Next" at bounding box center [1188, 333] width 17 height 40
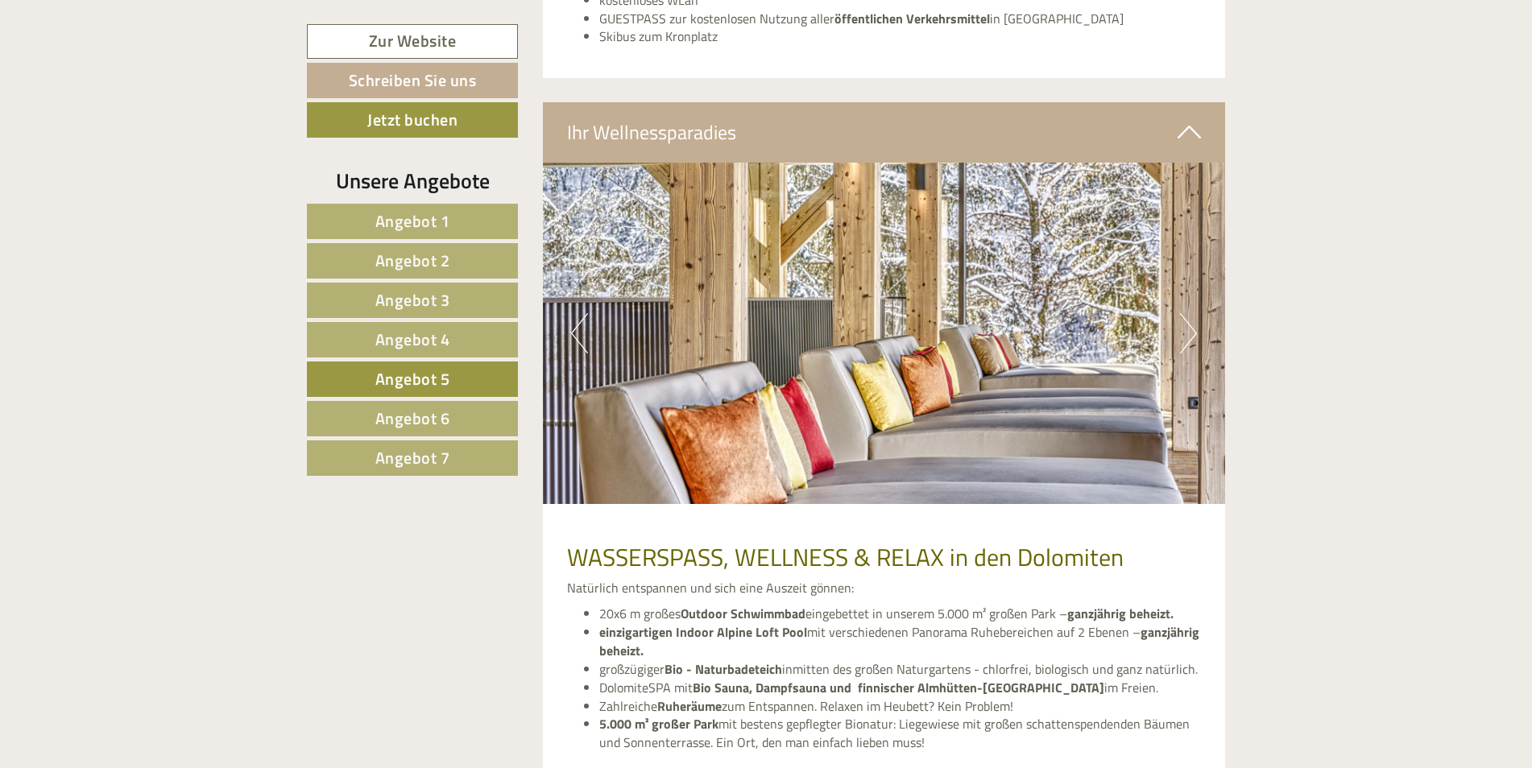
click at [1180, 336] on button "Next" at bounding box center [1188, 333] width 17 height 40
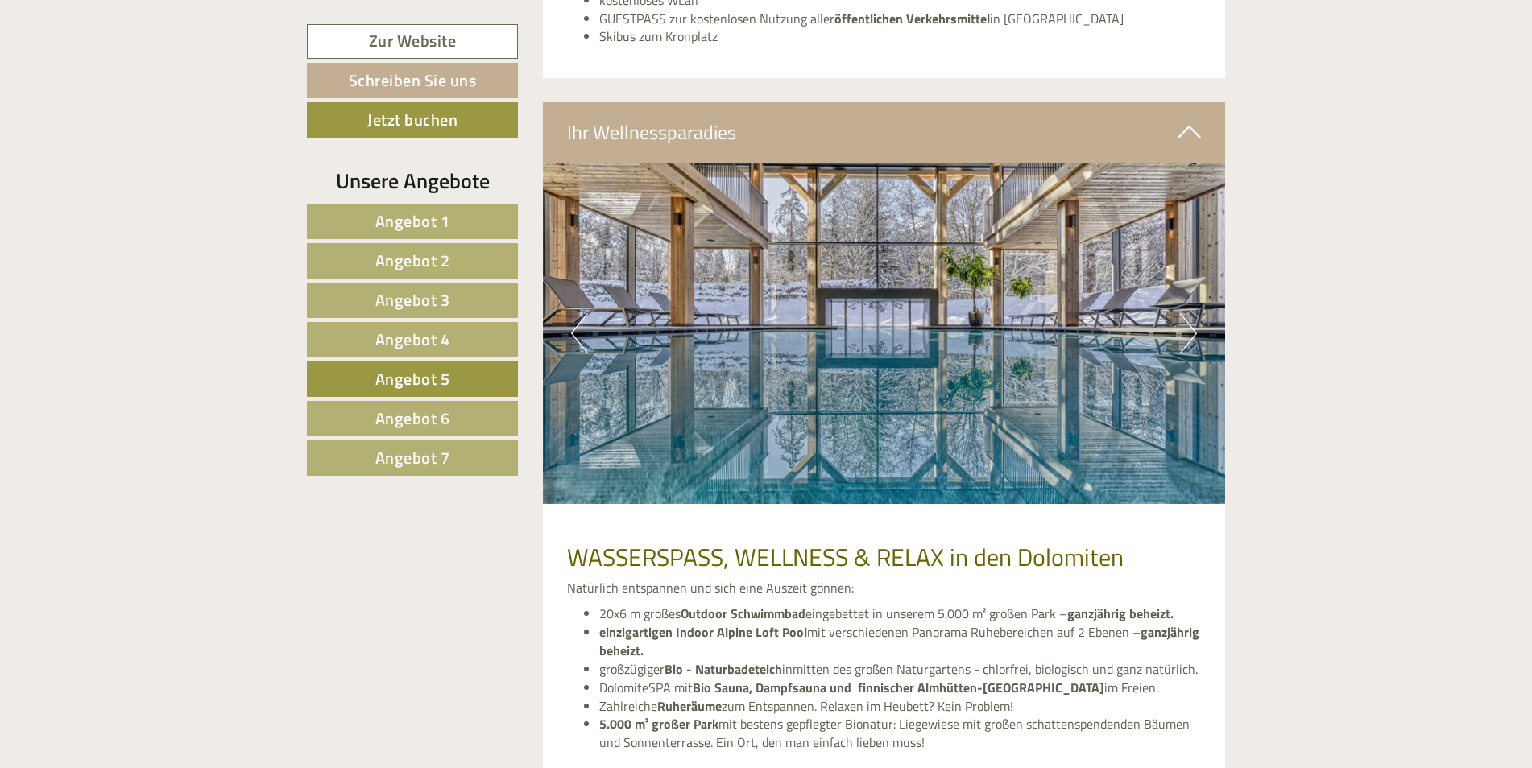
click at [1180, 336] on button "Next" at bounding box center [1188, 333] width 17 height 40
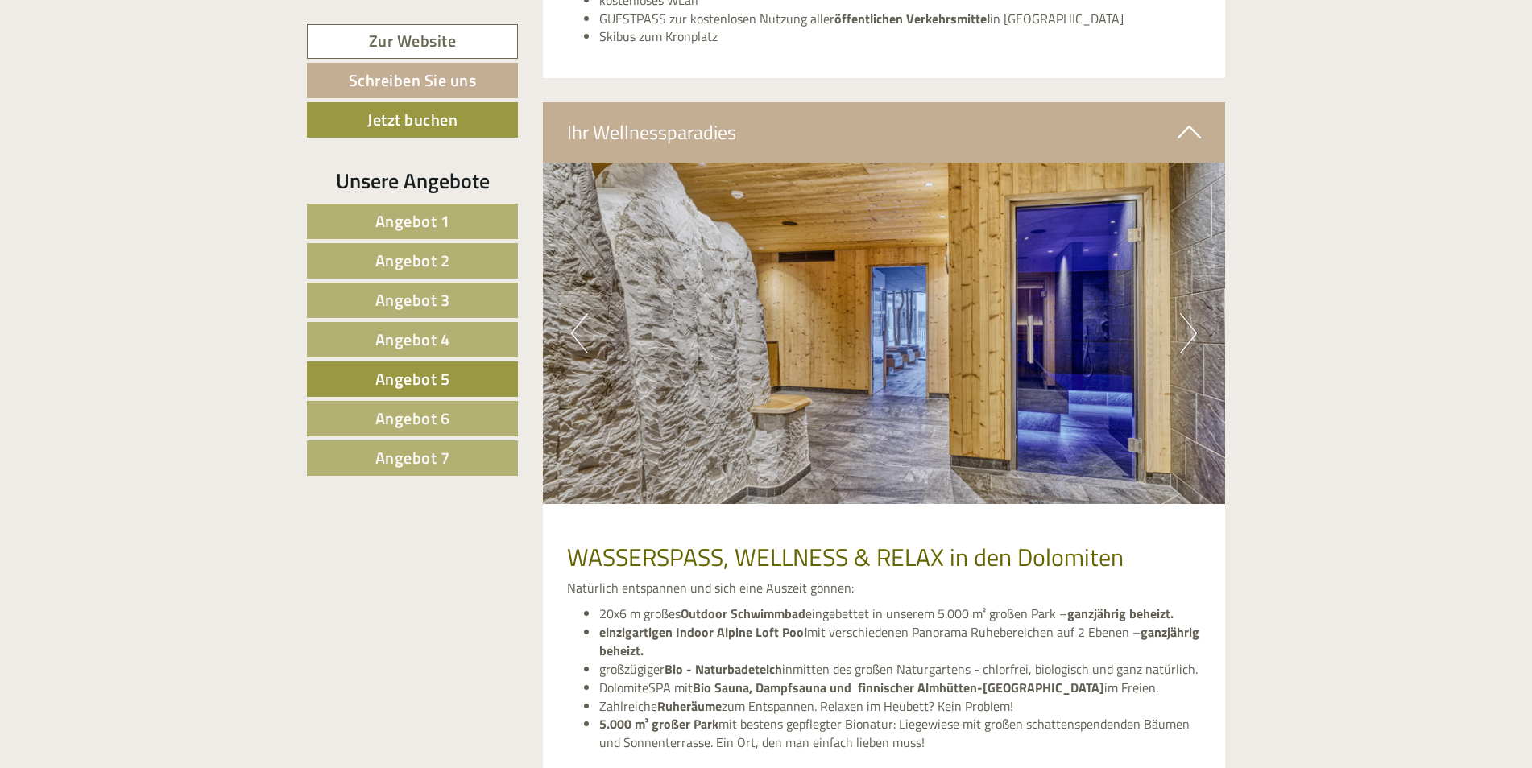
click at [1180, 336] on button "Next" at bounding box center [1188, 333] width 17 height 40
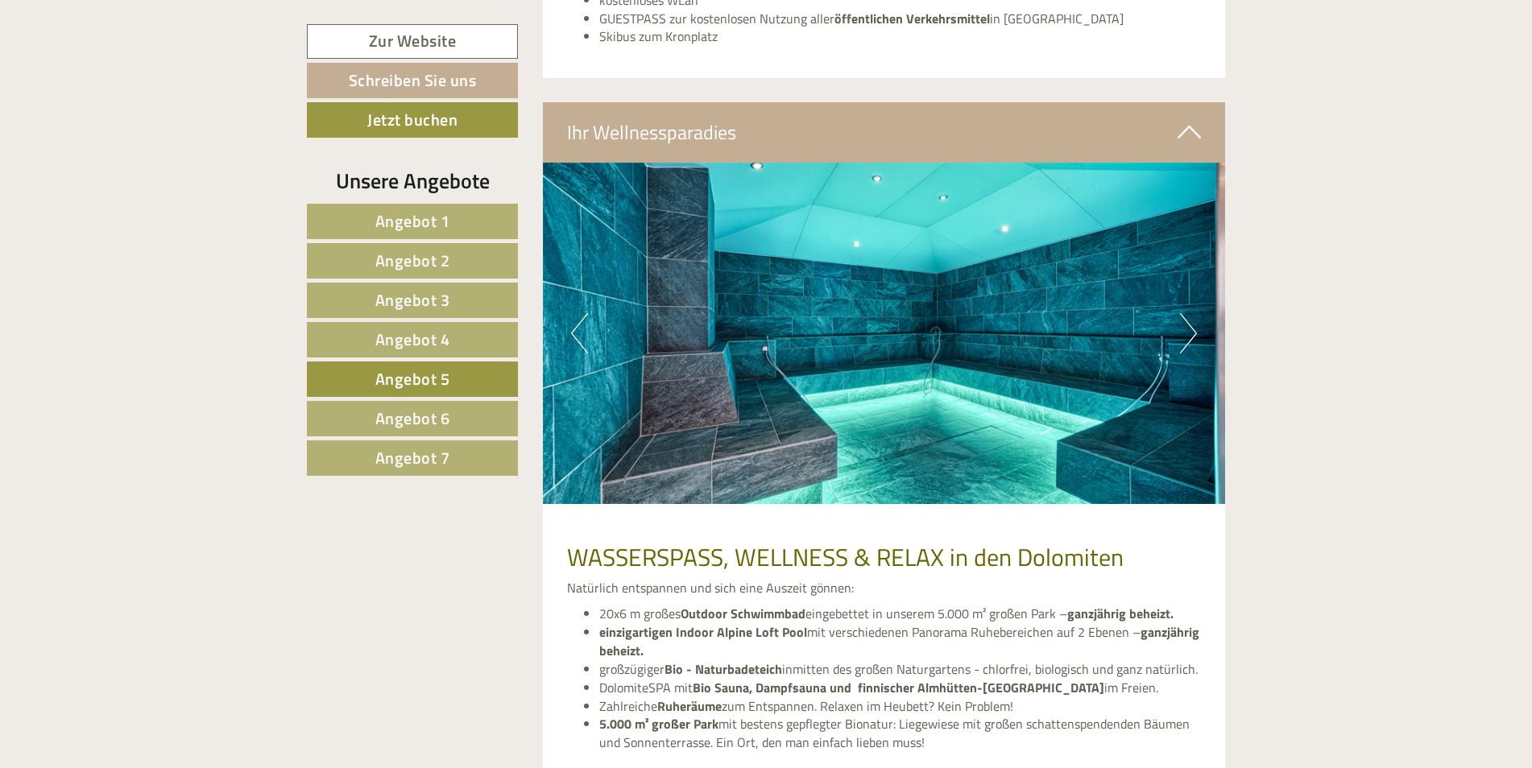
click at [1180, 336] on button "Next" at bounding box center [1188, 333] width 17 height 40
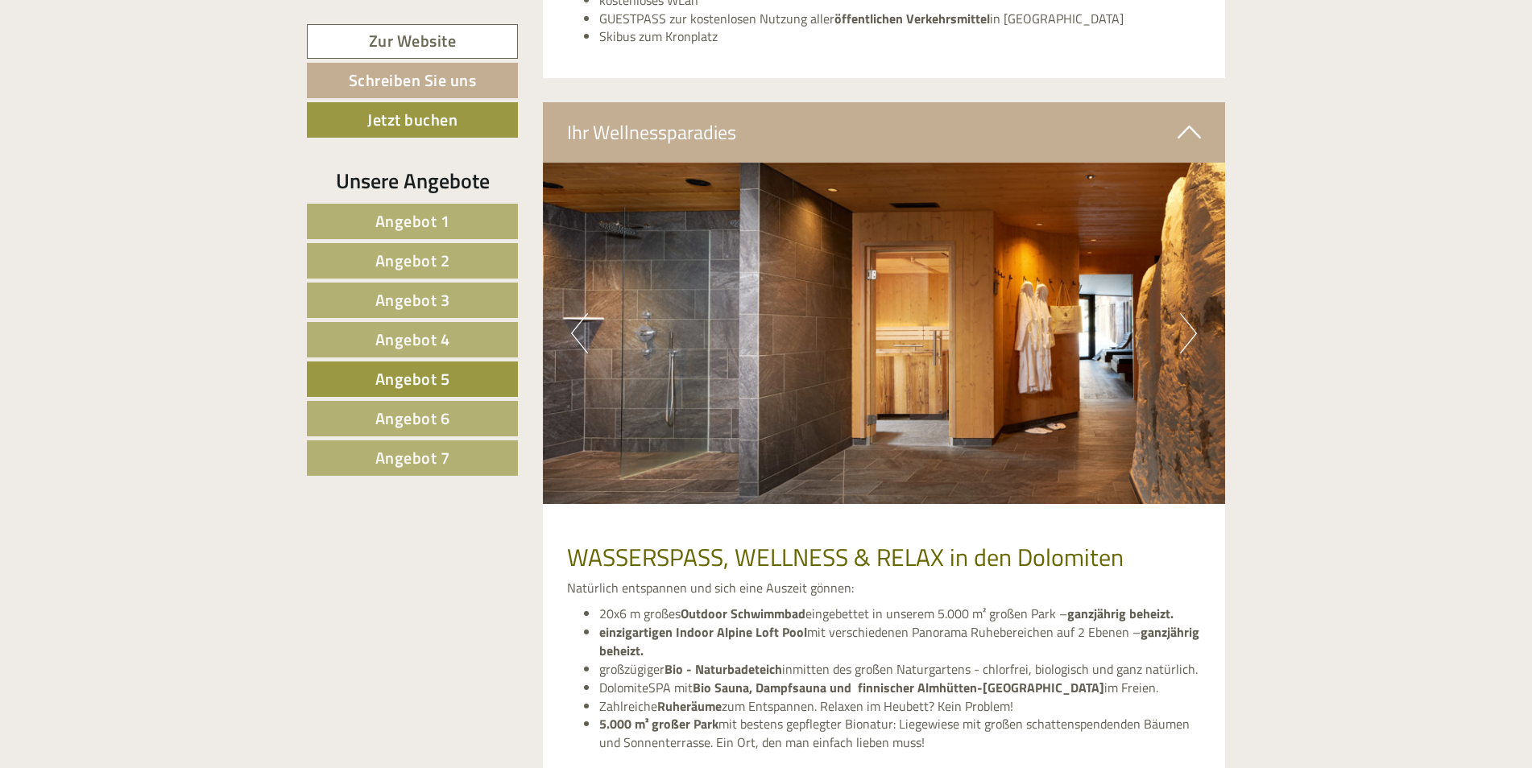
click at [1180, 336] on button "Next" at bounding box center [1188, 333] width 17 height 40
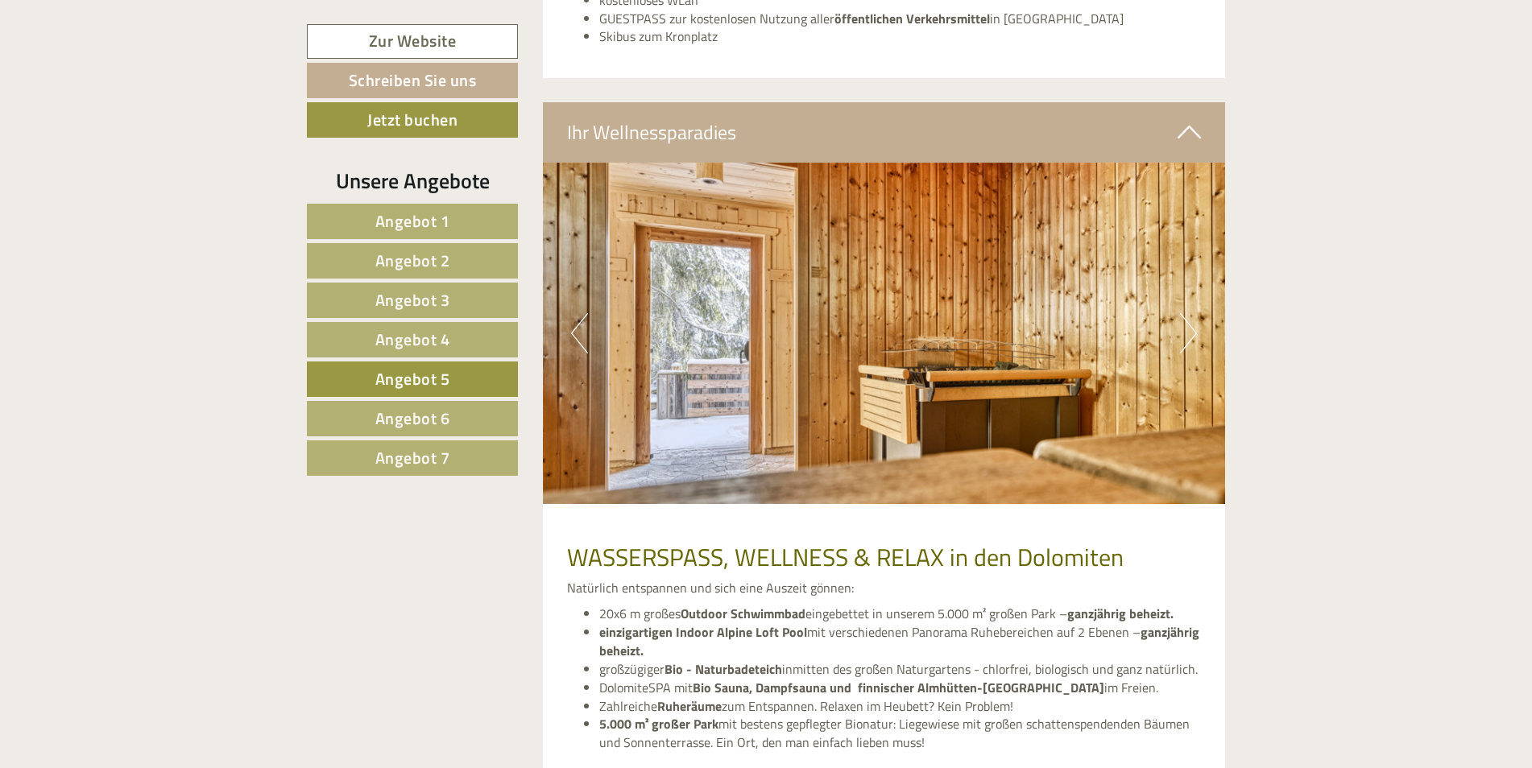
click at [1180, 336] on button "Next" at bounding box center [1188, 333] width 17 height 40
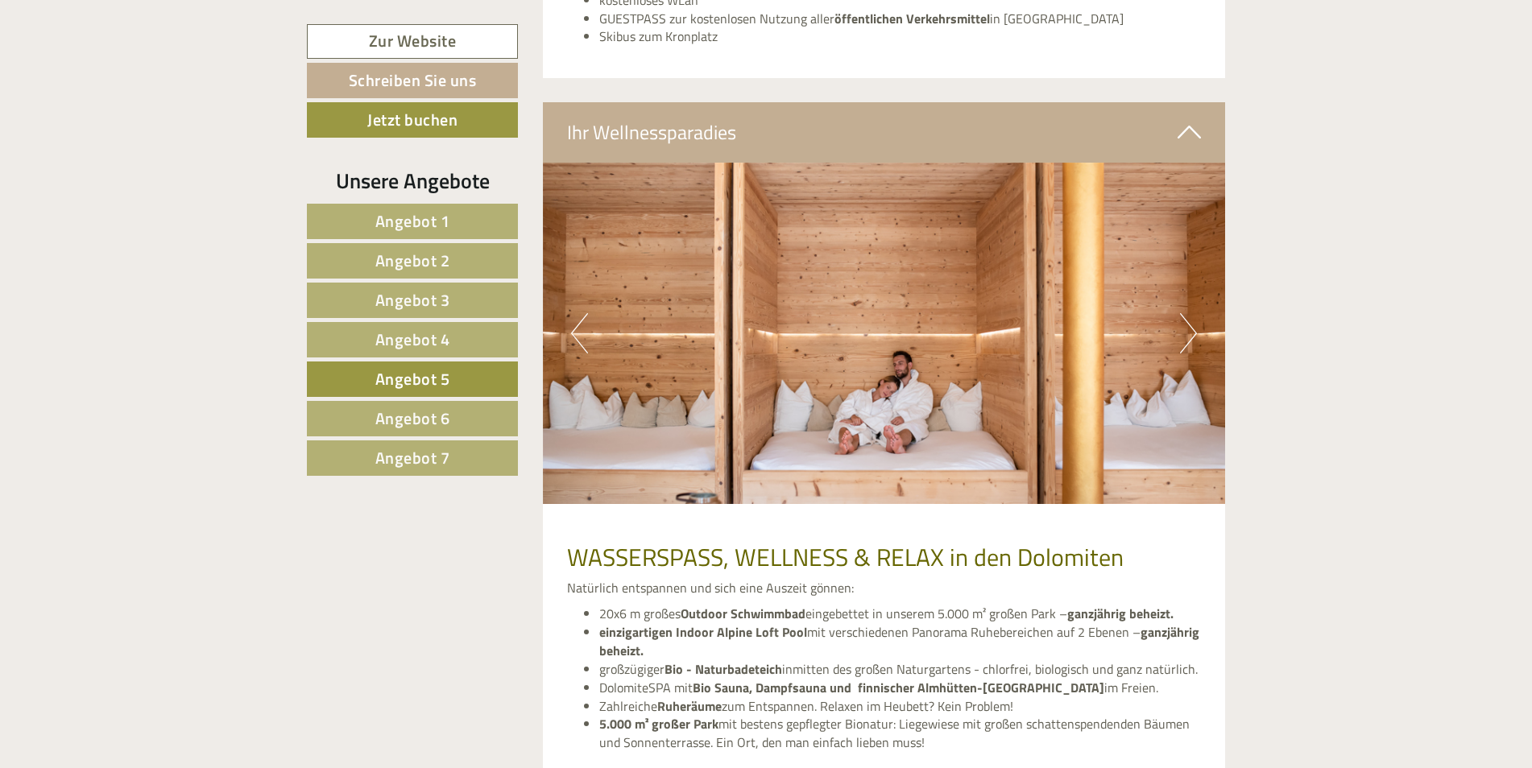
click at [1180, 336] on button "Next" at bounding box center [1188, 333] width 17 height 40
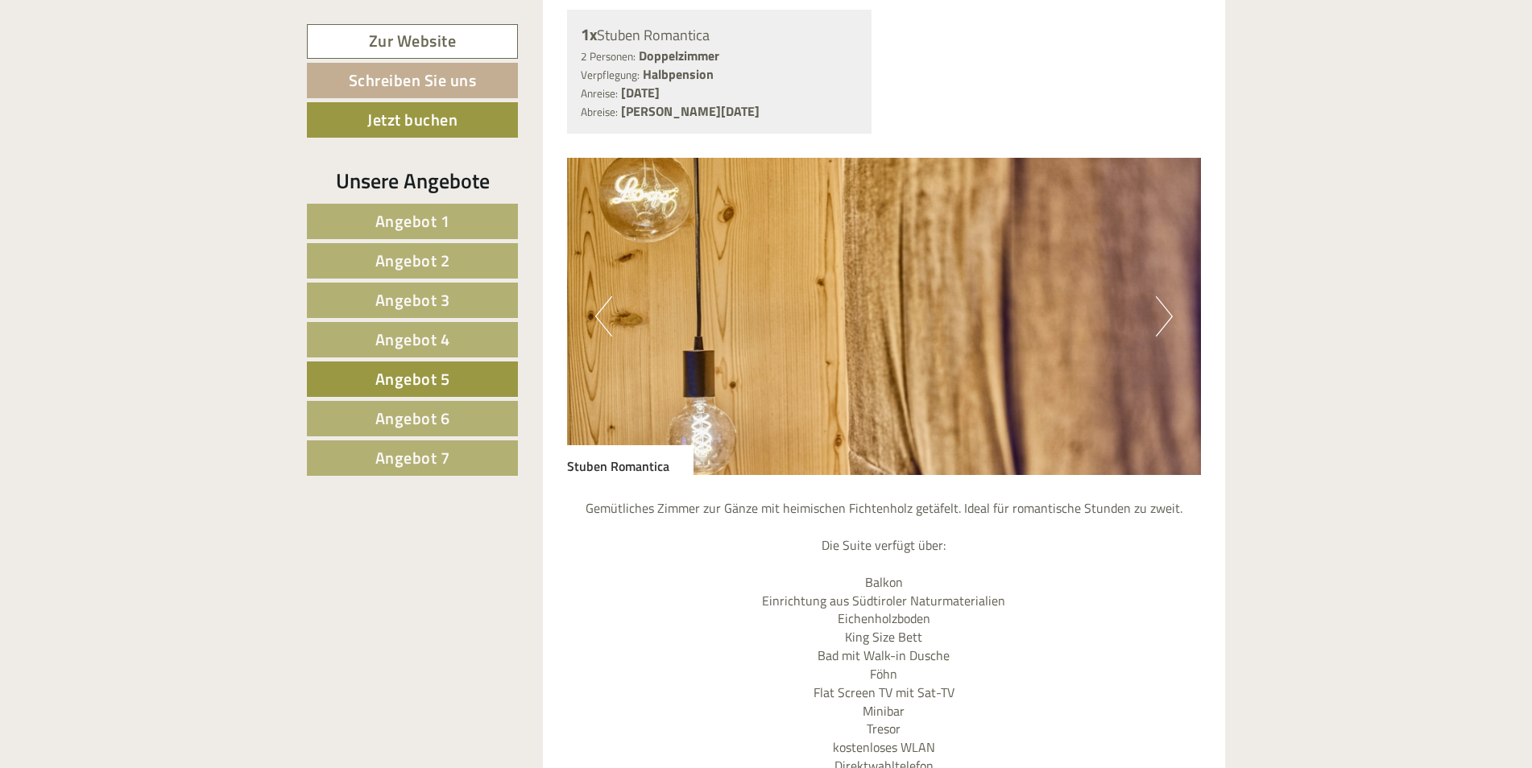
scroll to position [1446, 0]
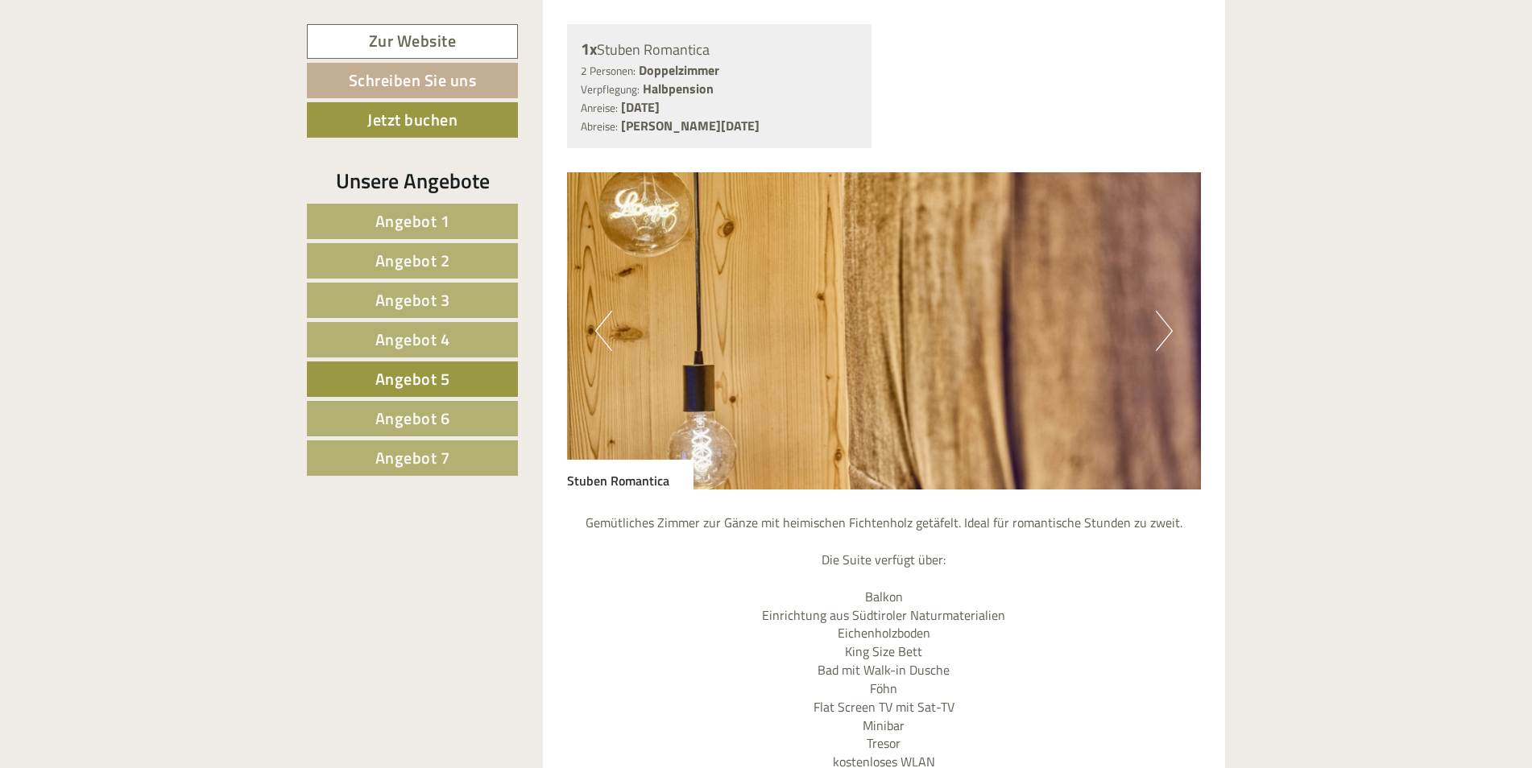
click at [1164, 323] on button "Next" at bounding box center [1164, 331] width 17 height 40
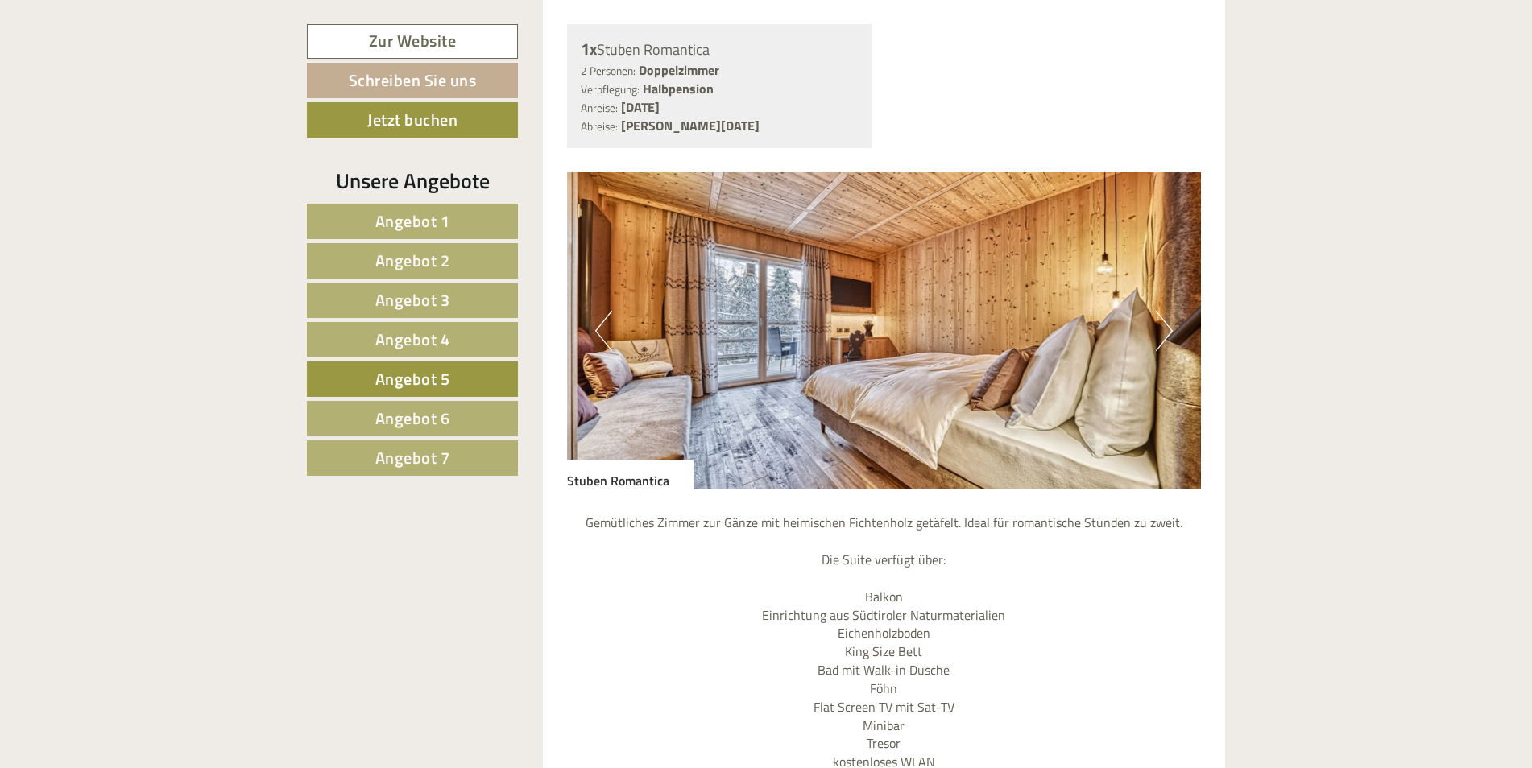
click at [1164, 323] on button "Next" at bounding box center [1164, 331] width 17 height 40
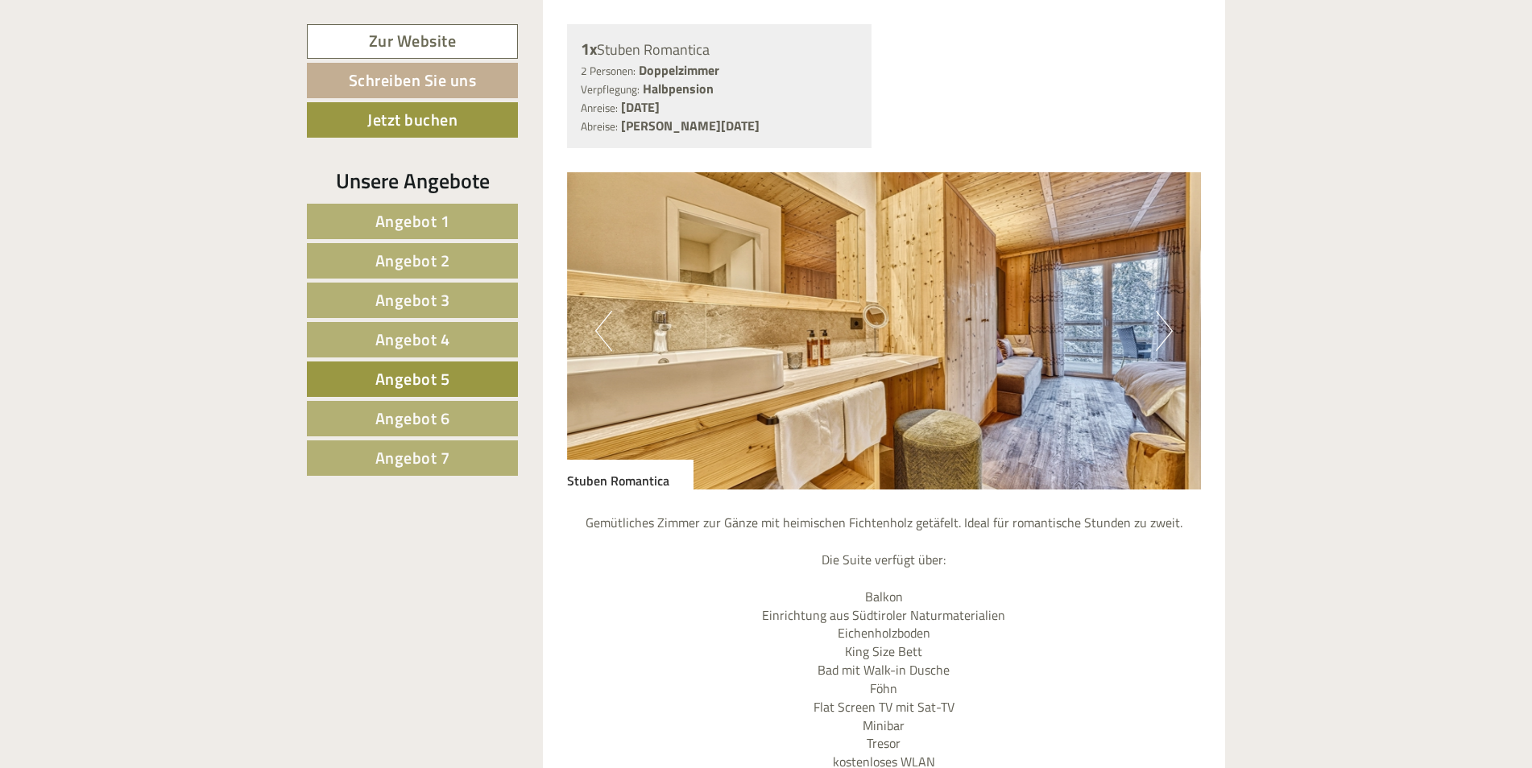
click at [1164, 323] on button "Next" at bounding box center [1164, 331] width 17 height 40
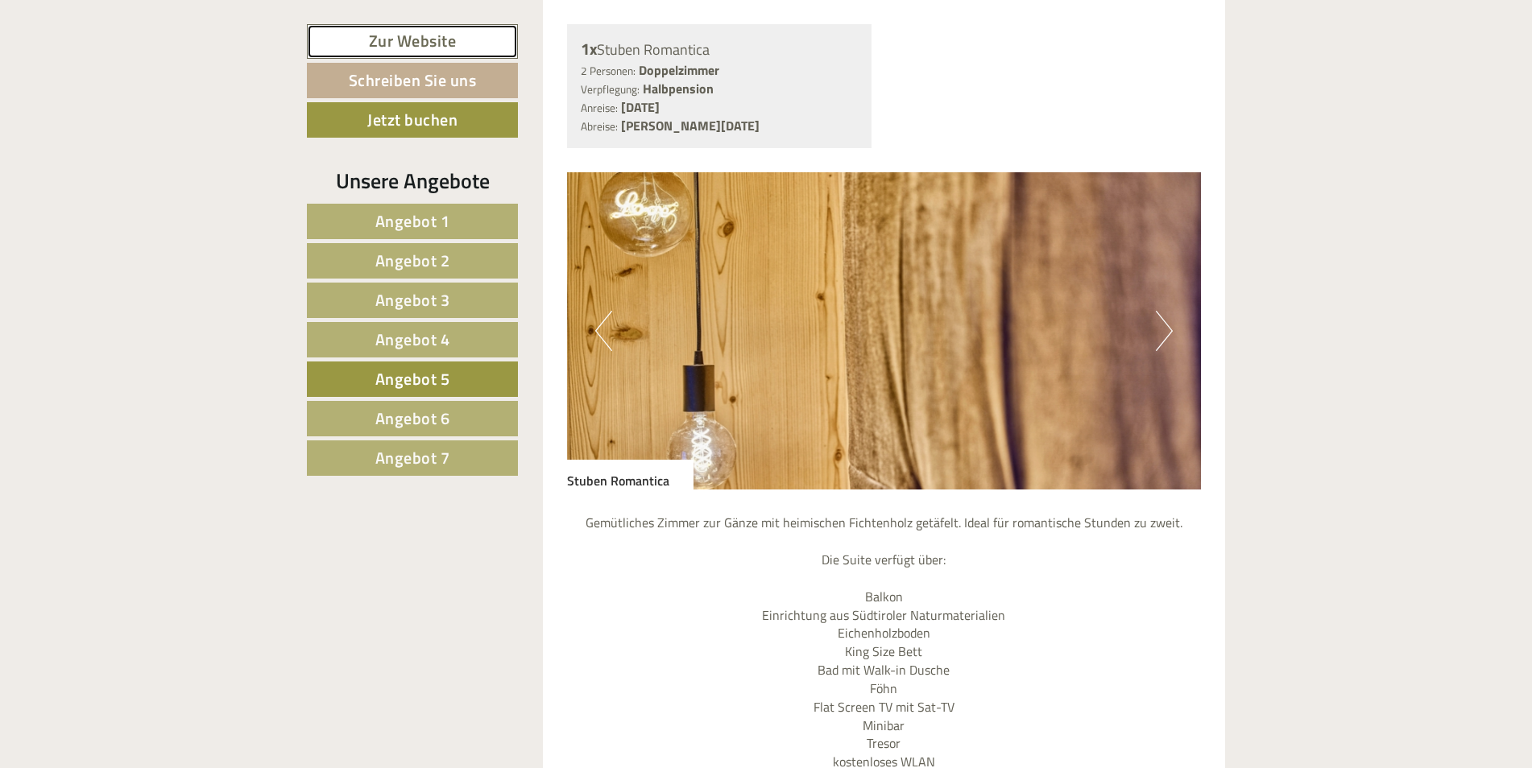
click at [411, 36] on link "Zur Website" at bounding box center [412, 41] width 211 height 35
